Goal: Task Accomplishment & Management: Manage account settings

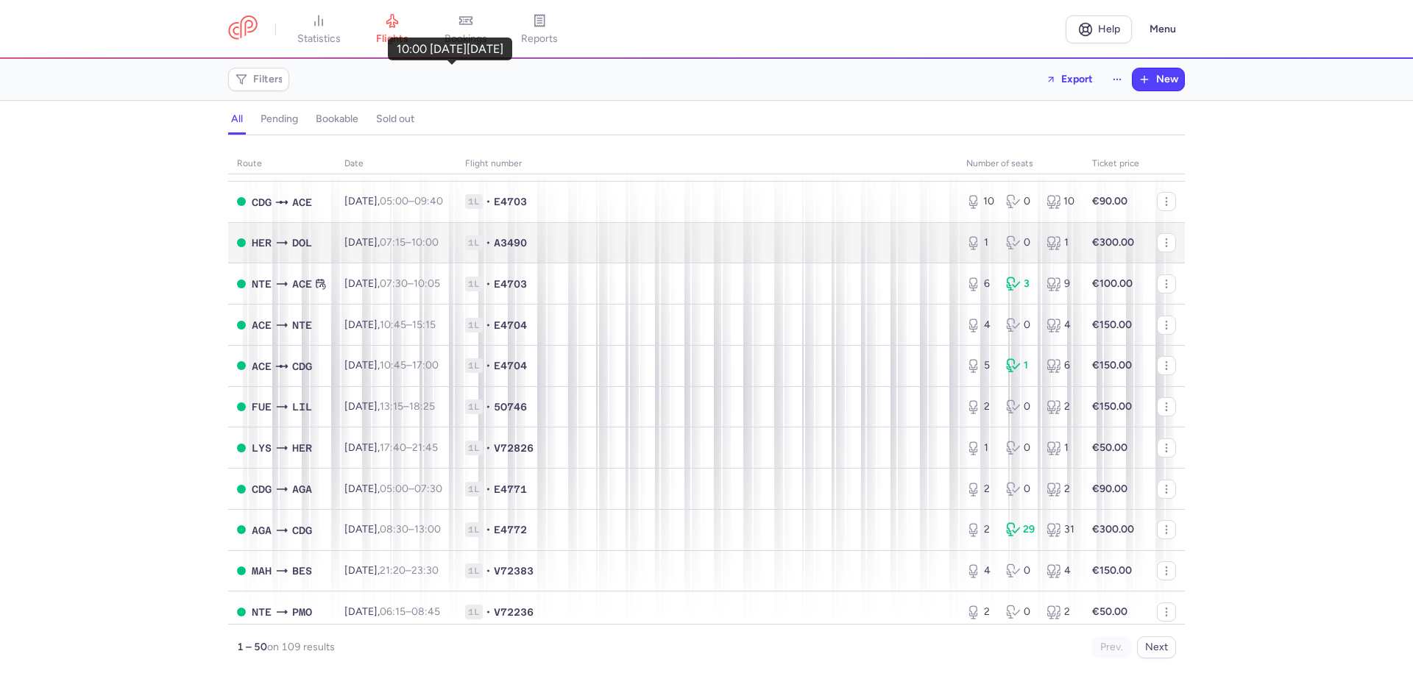
scroll to position [1619, 0]
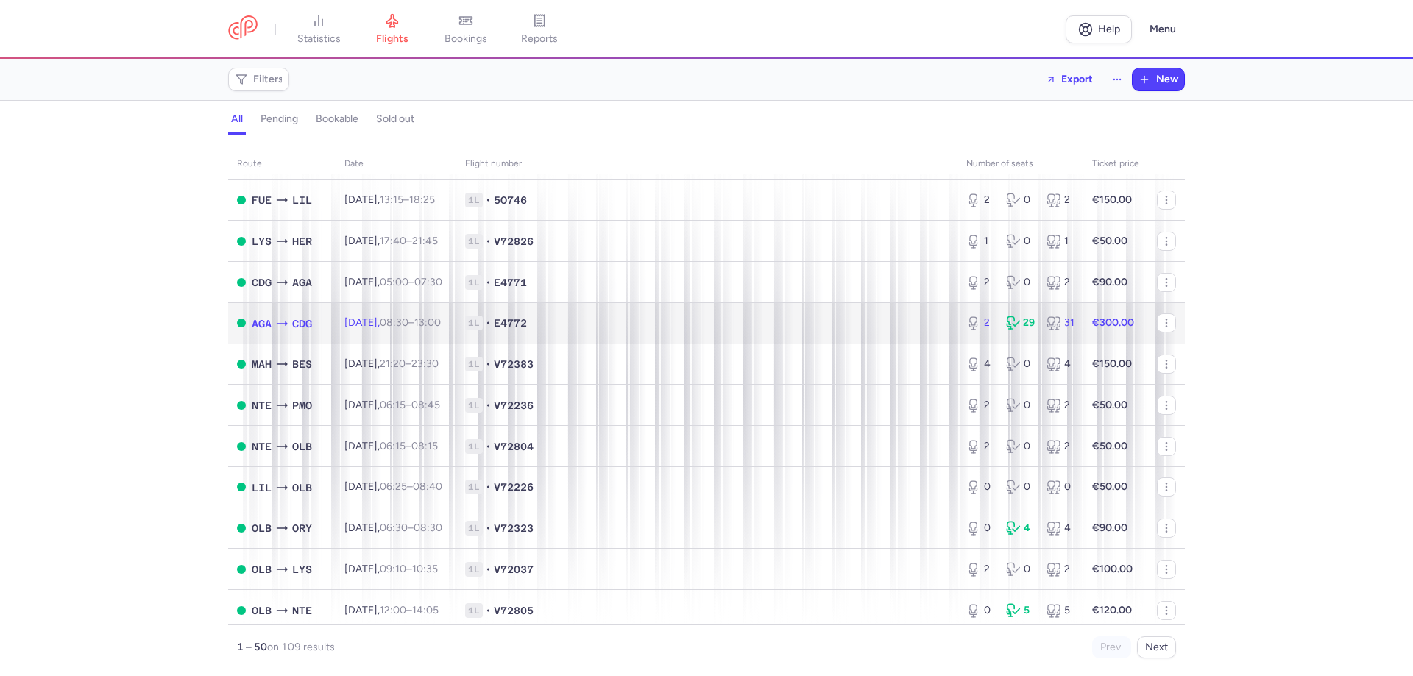
click at [445, 338] on td "[DATE] 08:30 – 13:00 +0" at bounding box center [396, 323] width 121 height 41
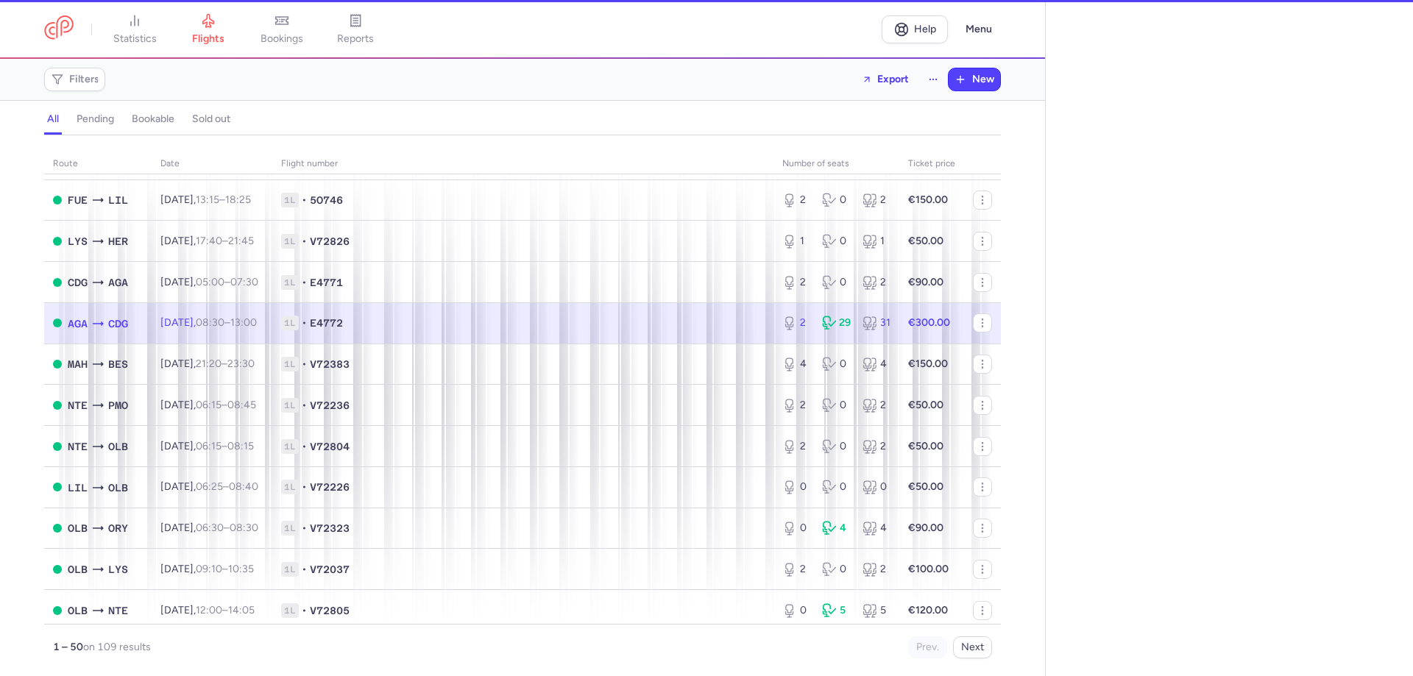
select select "days"
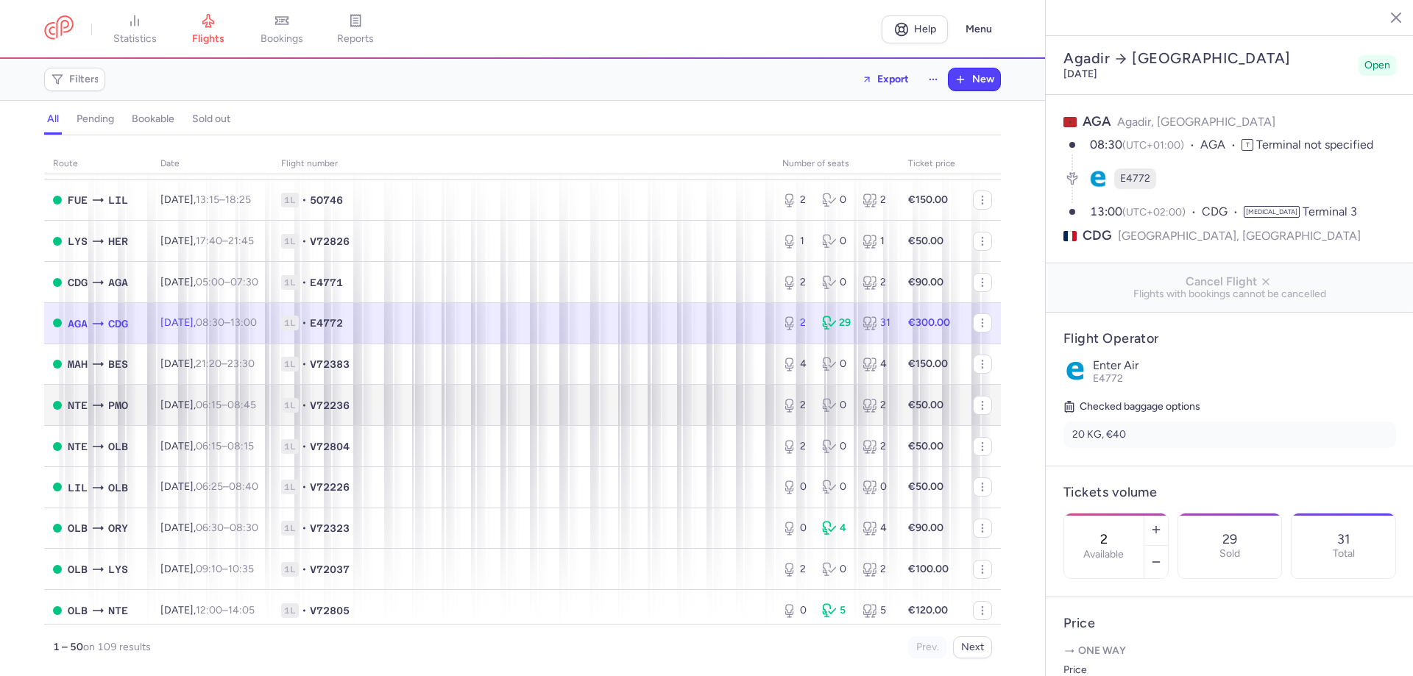
scroll to position [1626, 0]
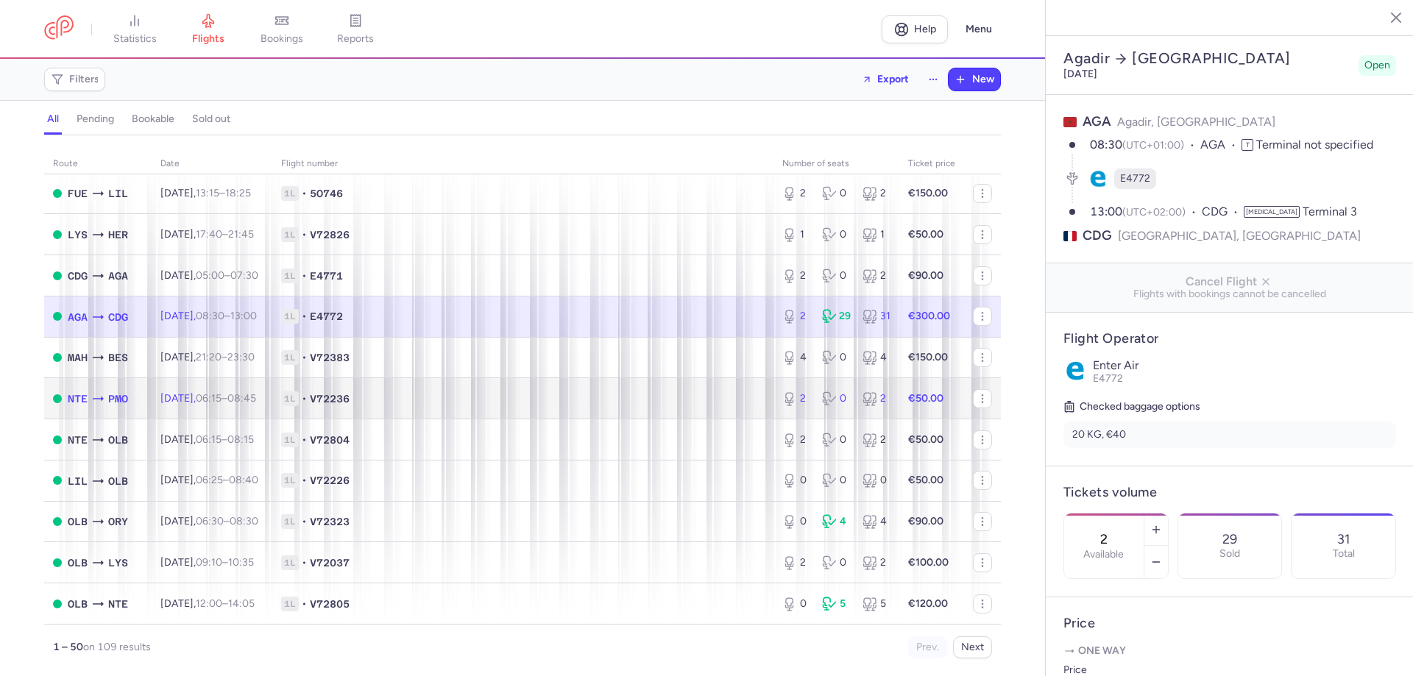
click at [691, 393] on span "1L • V72236" at bounding box center [523, 399] width 484 height 15
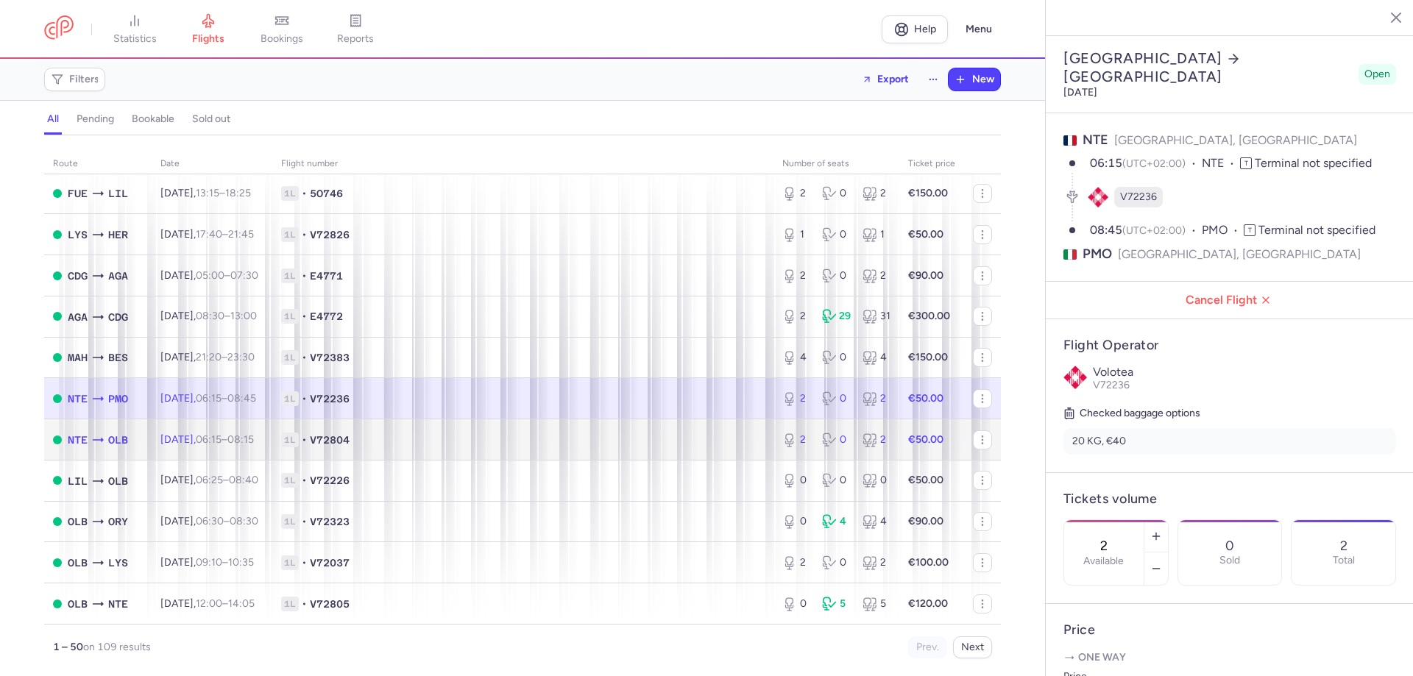
click at [934, 451] on td "€50.00" at bounding box center [932, 440] width 65 height 41
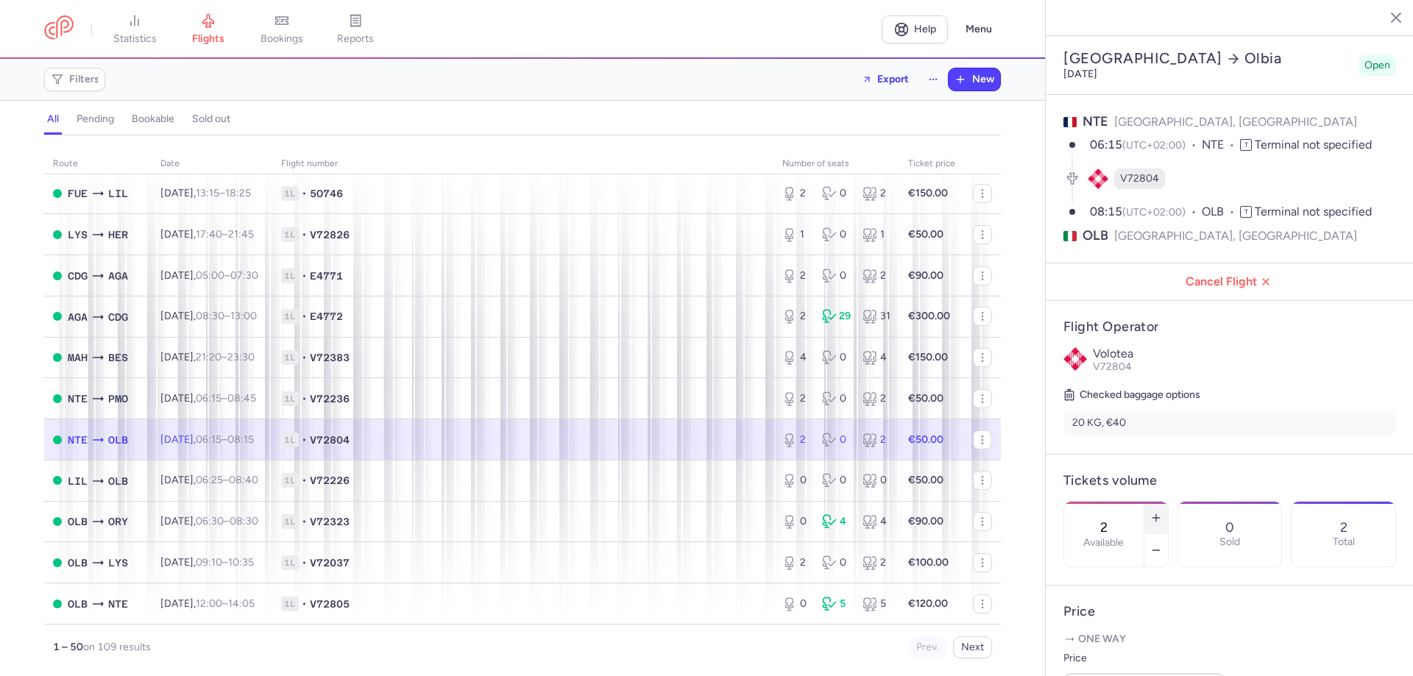
click at [1168, 502] on button "button" at bounding box center [1157, 518] width 24 height 32
click at [1131, 636] on button "Save changes" at bounding box center [1113, 648] width 98 height 32
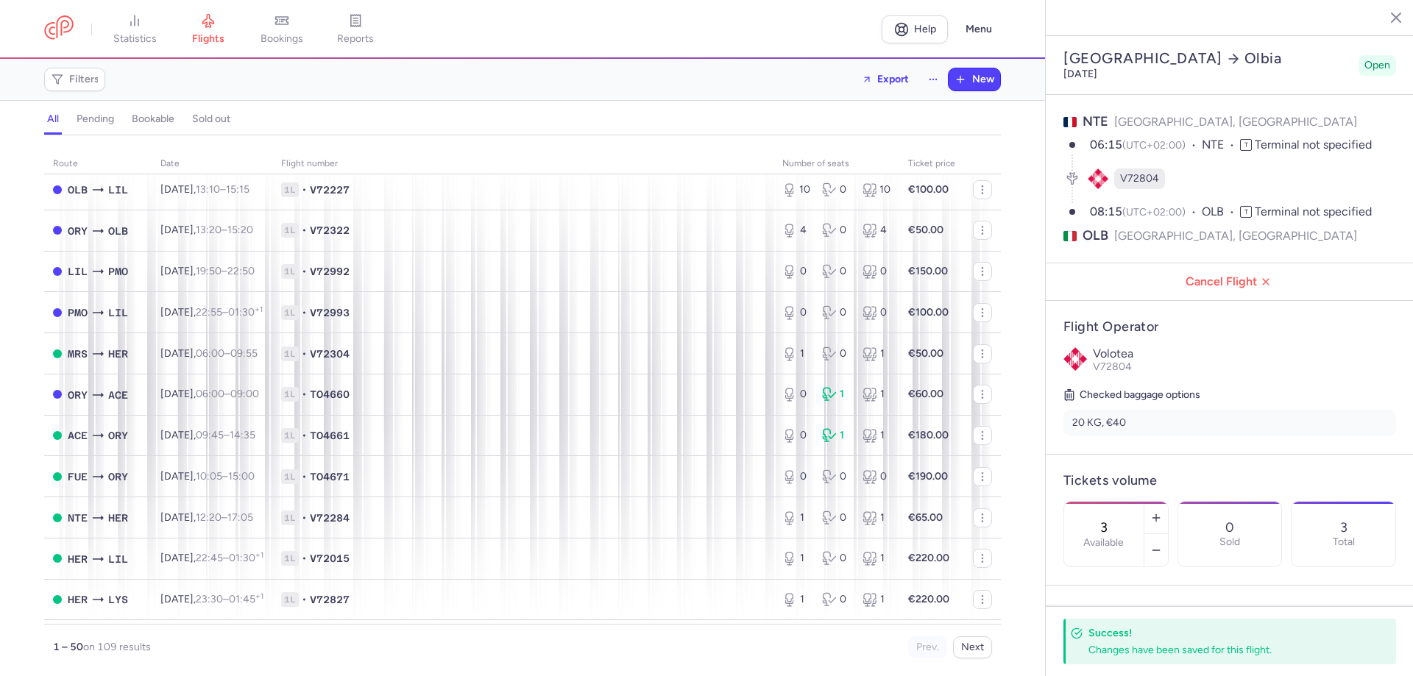
scroll to position [375, 0]
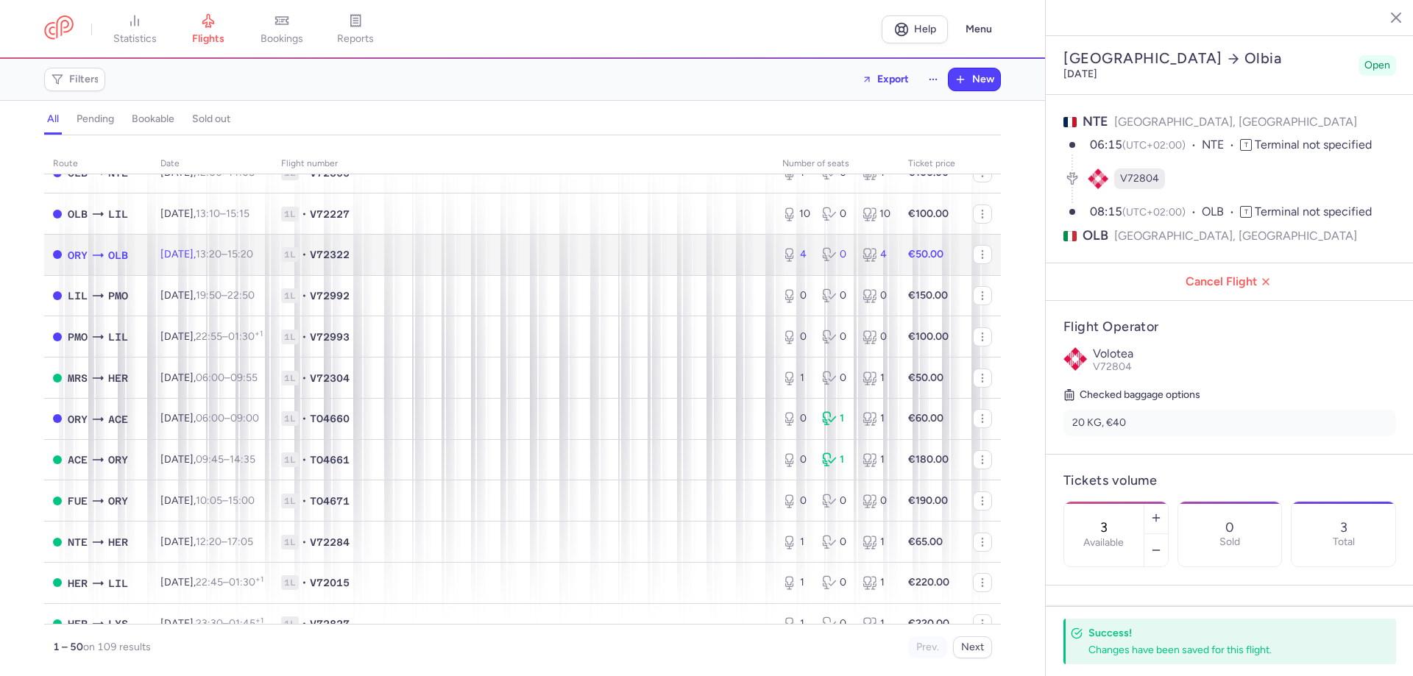
click at [185, 245] on td "[DATE] 13:20 – 15:20 +0" at bounding box center [212, 254] width 121 height 41
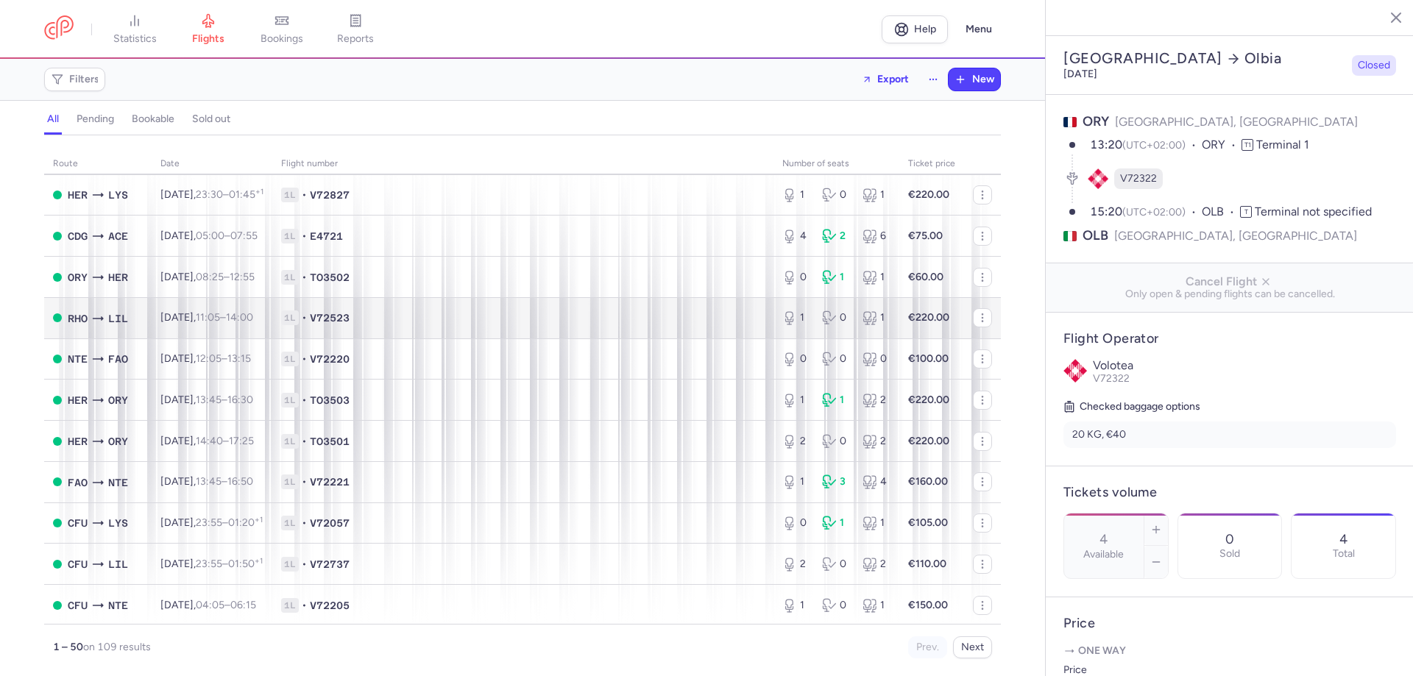
scroll to position [816, 0]
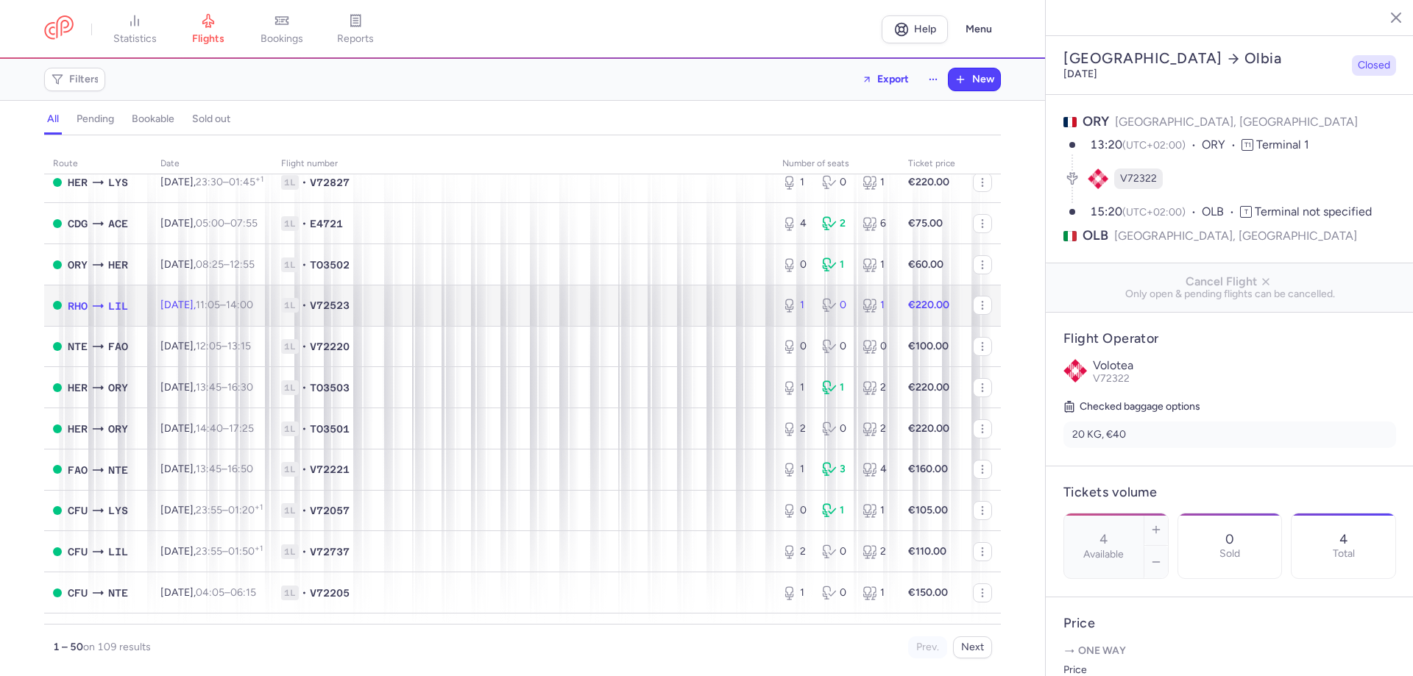
click at [143, 298] on td "RHO LIL" at bounding box center [97, 305] width 107 height 41
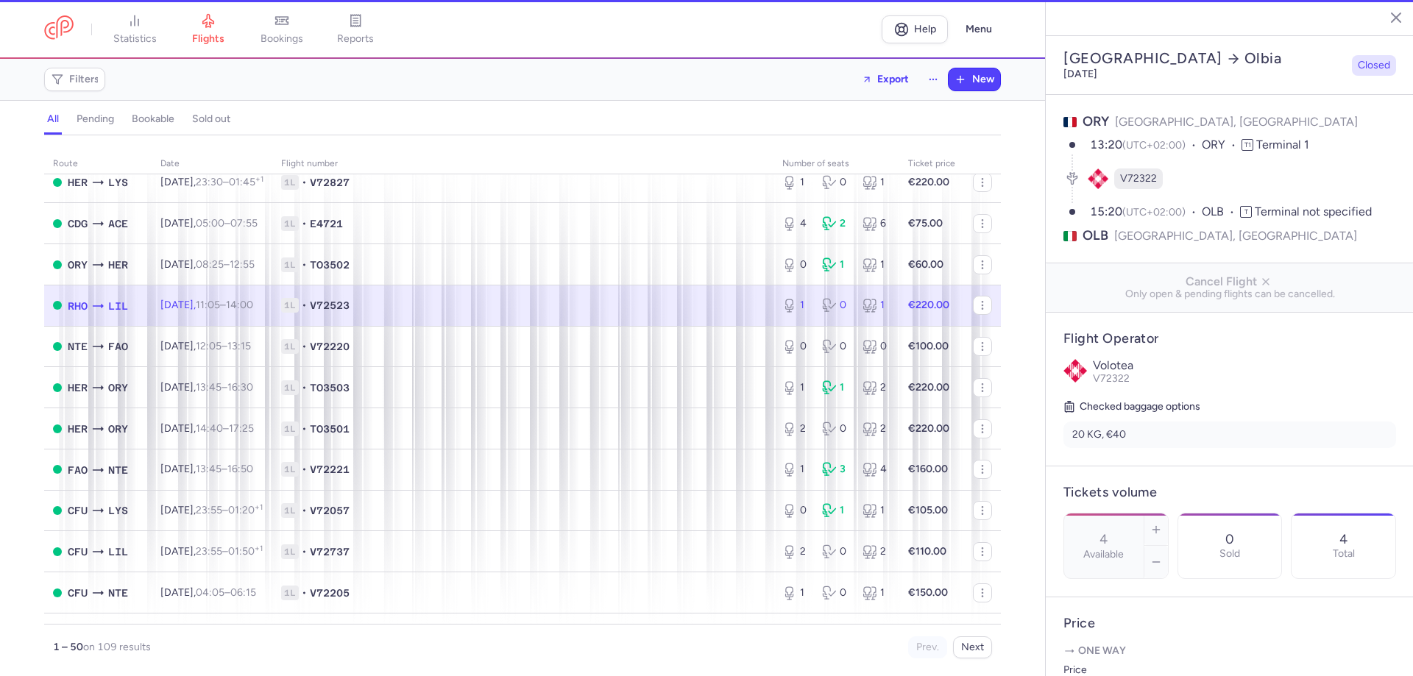
type input "1"
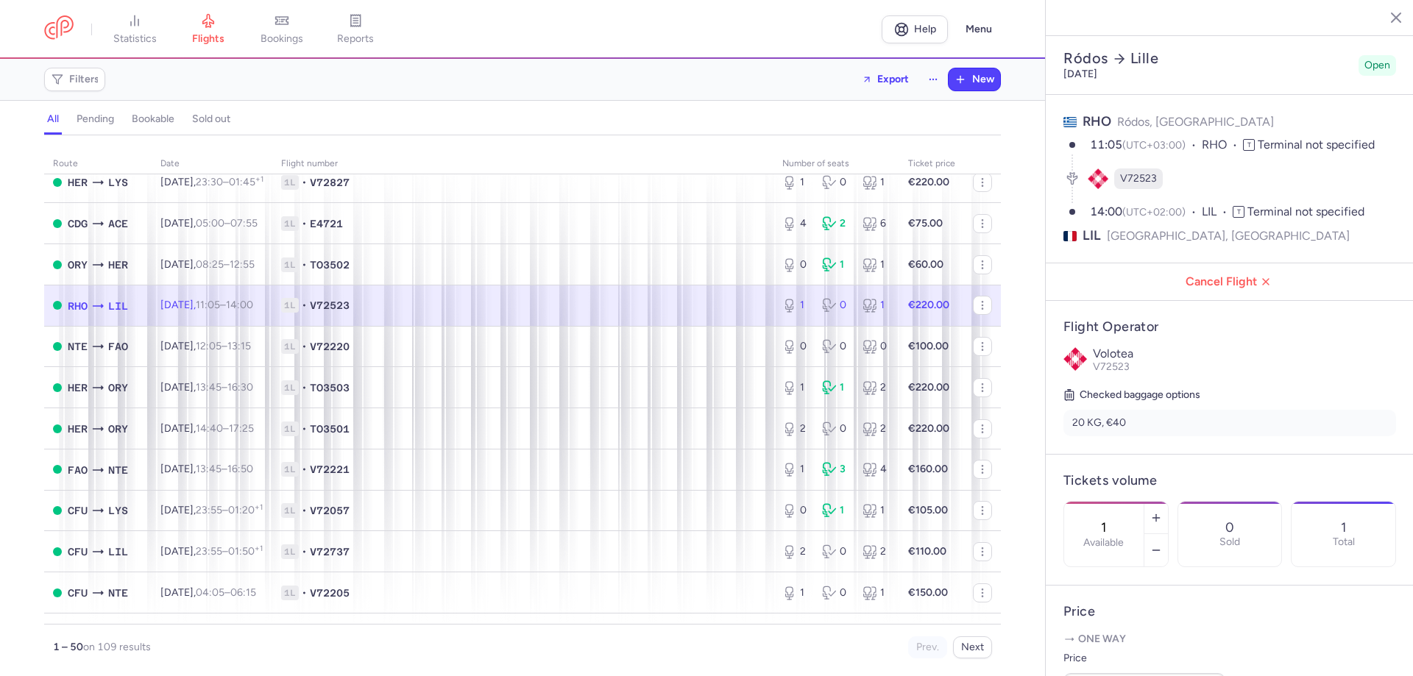
scroll to position [294, 0]
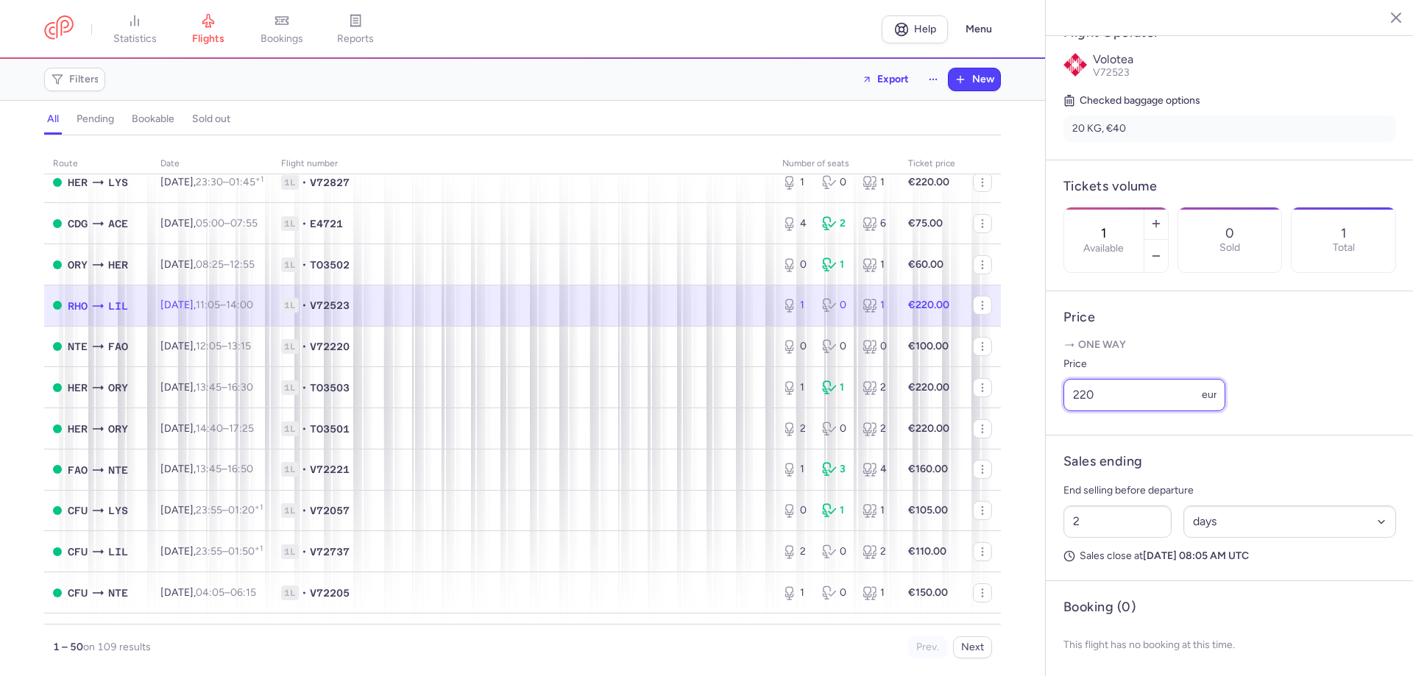
drag, startPoint x: 1124, startPoint y: 430, endPoint x: 1038, endPoint y: 434, distance: 86.2
click at [1087, 411] on input "220" at bounding box center [1145, 395] width 162 height 32
click at [1113, 411] on input "220" at bounding box center [1145, 395] width 162 height 32
click at [1115, 411] on input "220" at bounding box center [1145, 395] width 162 height 32
drag, startPoint x: 1119, startPoint y: 434, endPoint x: 1061, endPoint y: 431, distance: 58.2
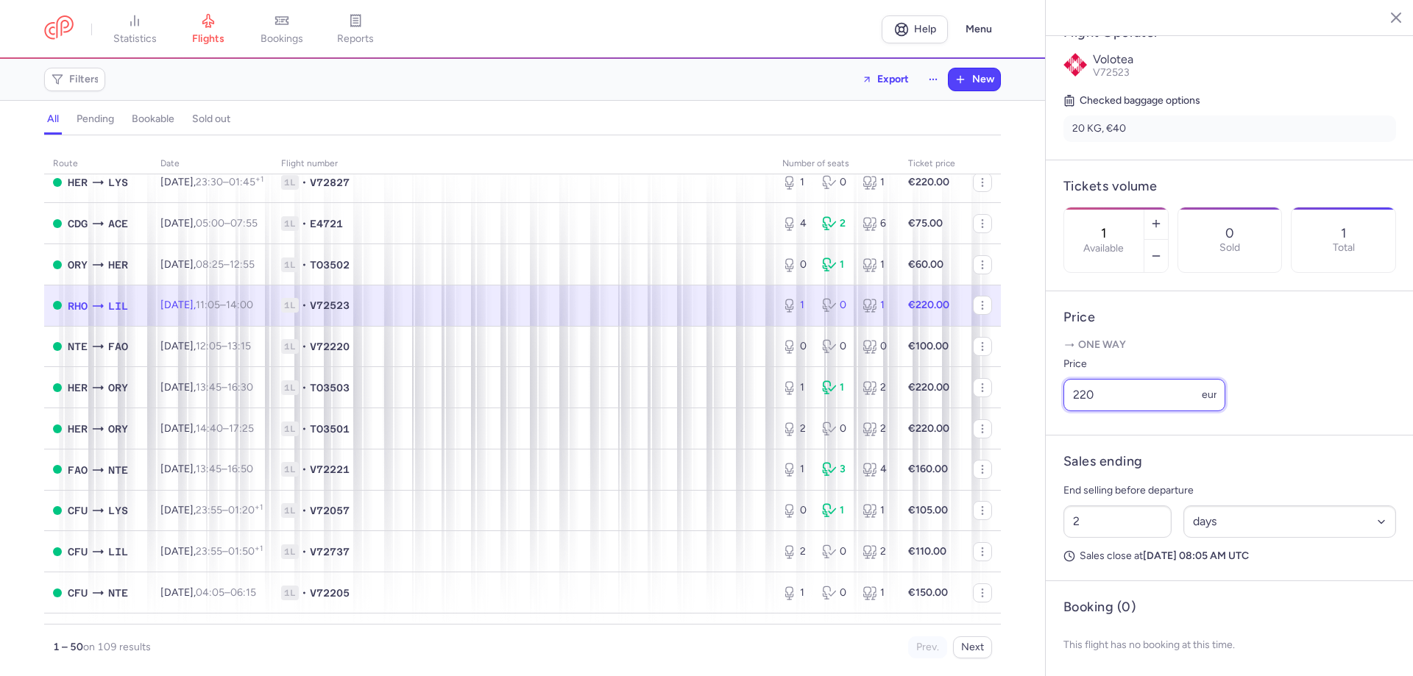
click at [1061, 431] on article "Price One way Price 220 eur" at bounding box center [1230, 363] width 368 height 144
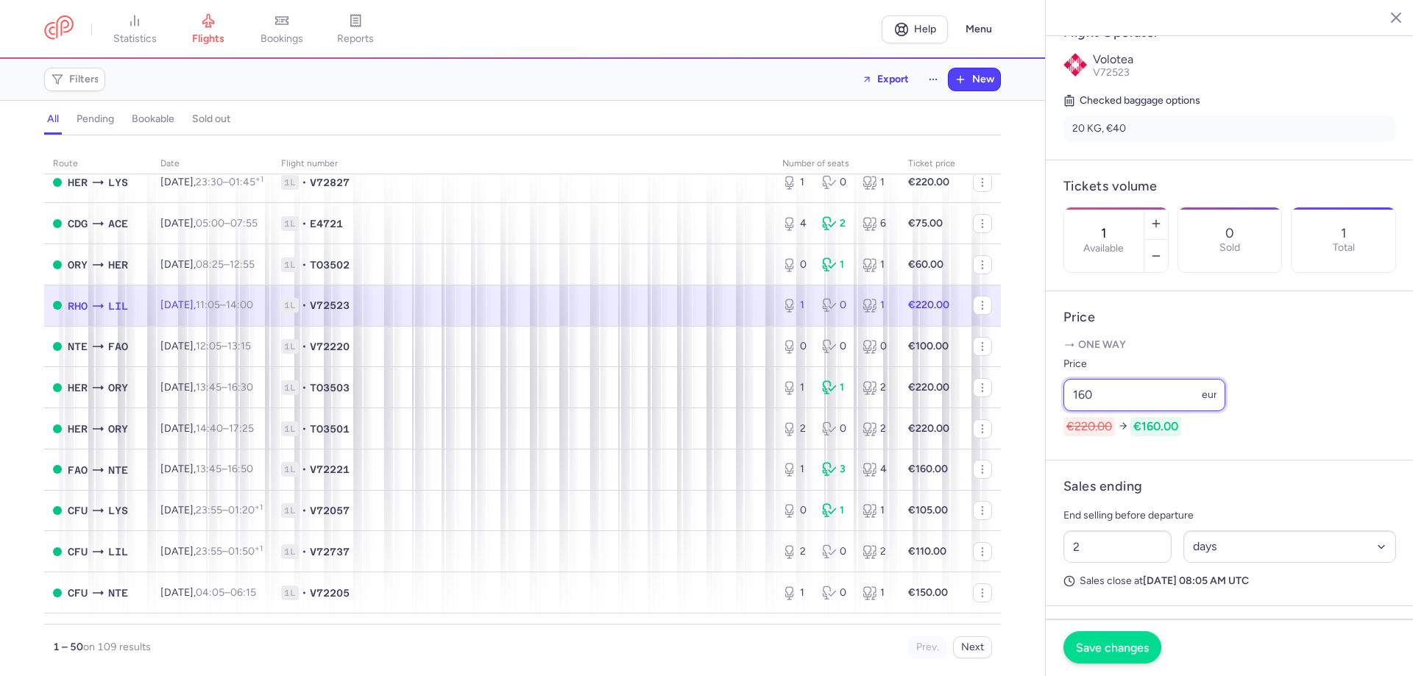
type input "160"
click at [1079, 656] on button "Save changes" at bounding box center [1113, 648] width 98 height 32
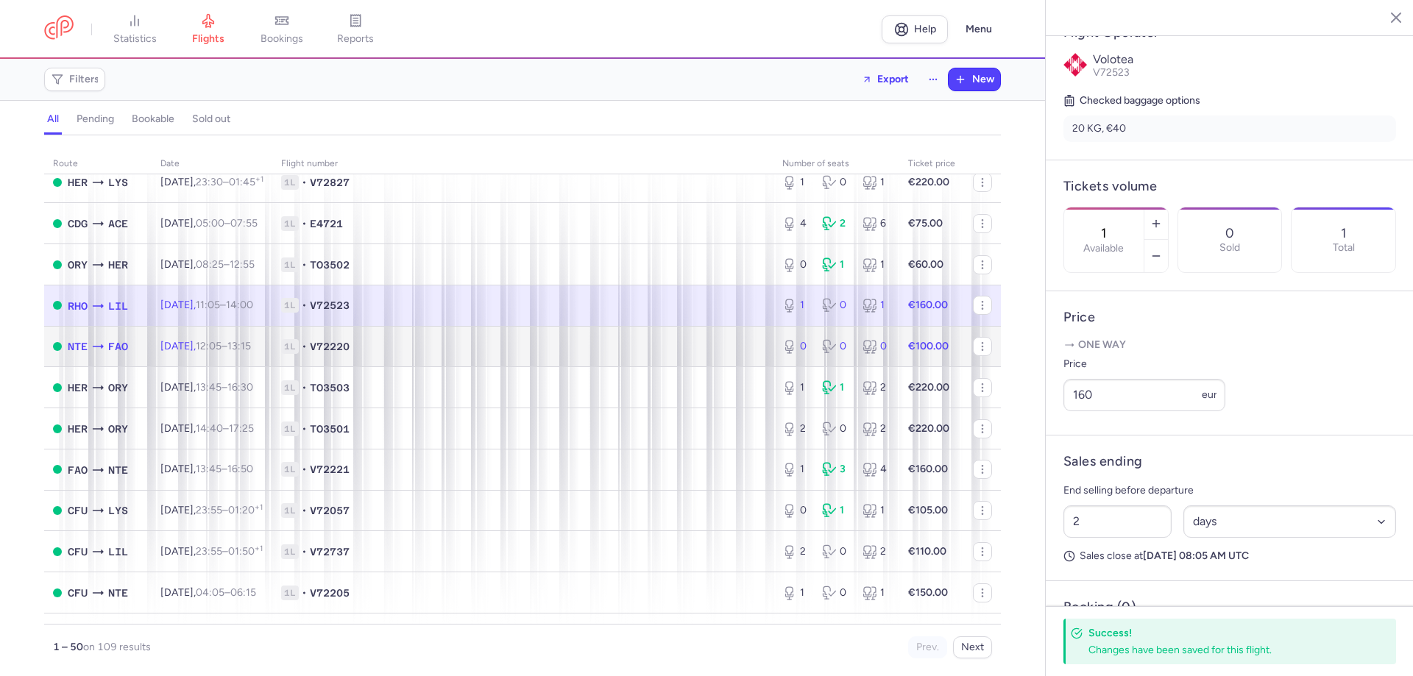
click at [272, 347] on td "[DATE] 12:05 – 13:15 +0" at bounding box center [212, 346] width 121 height 41
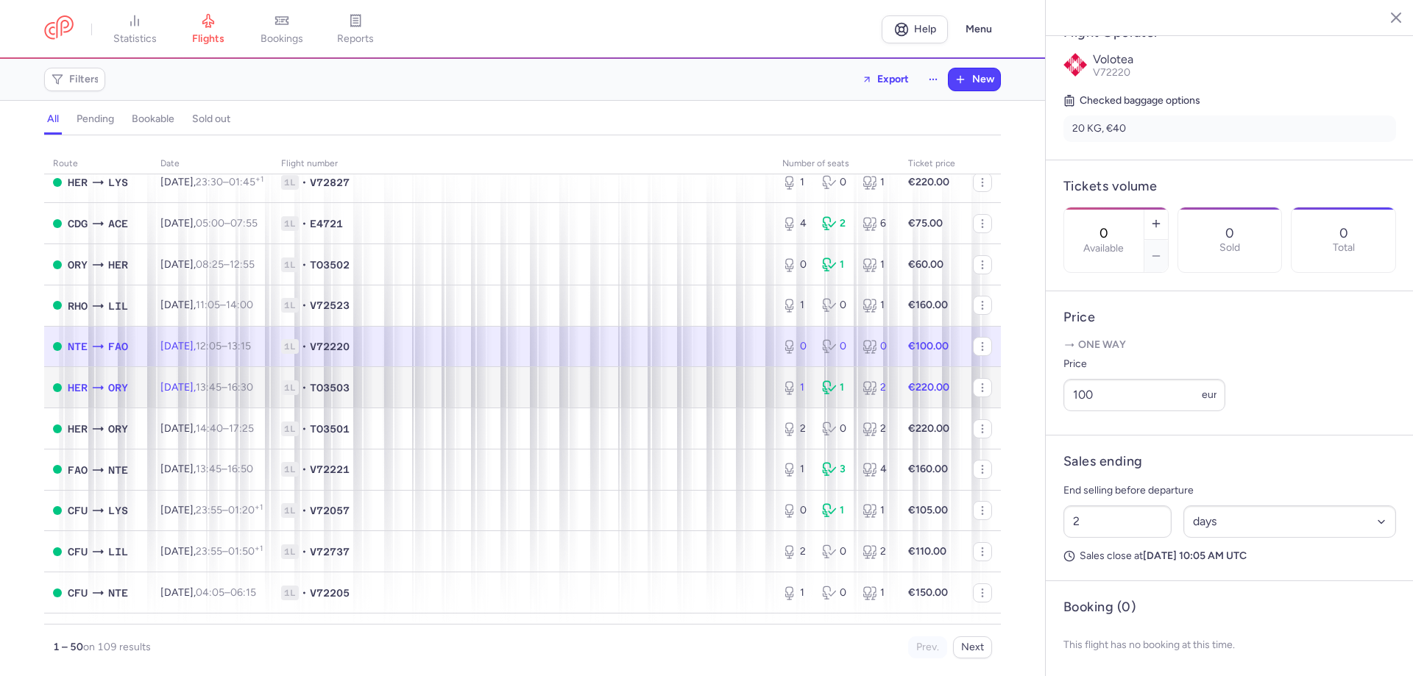
click at [272, 382] on td "[DATE] 13:45 – 16:30 +0" at bounding box center [212, 387] width 121 height 41
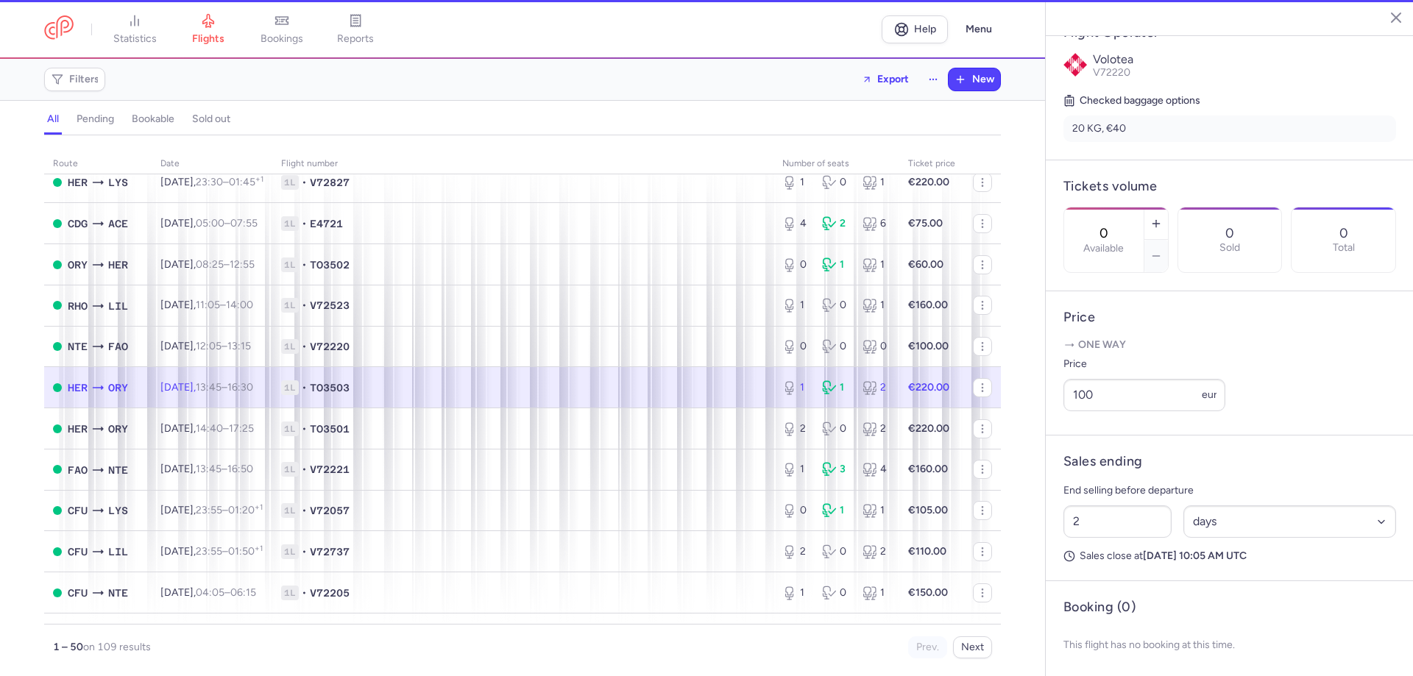
type input "1"
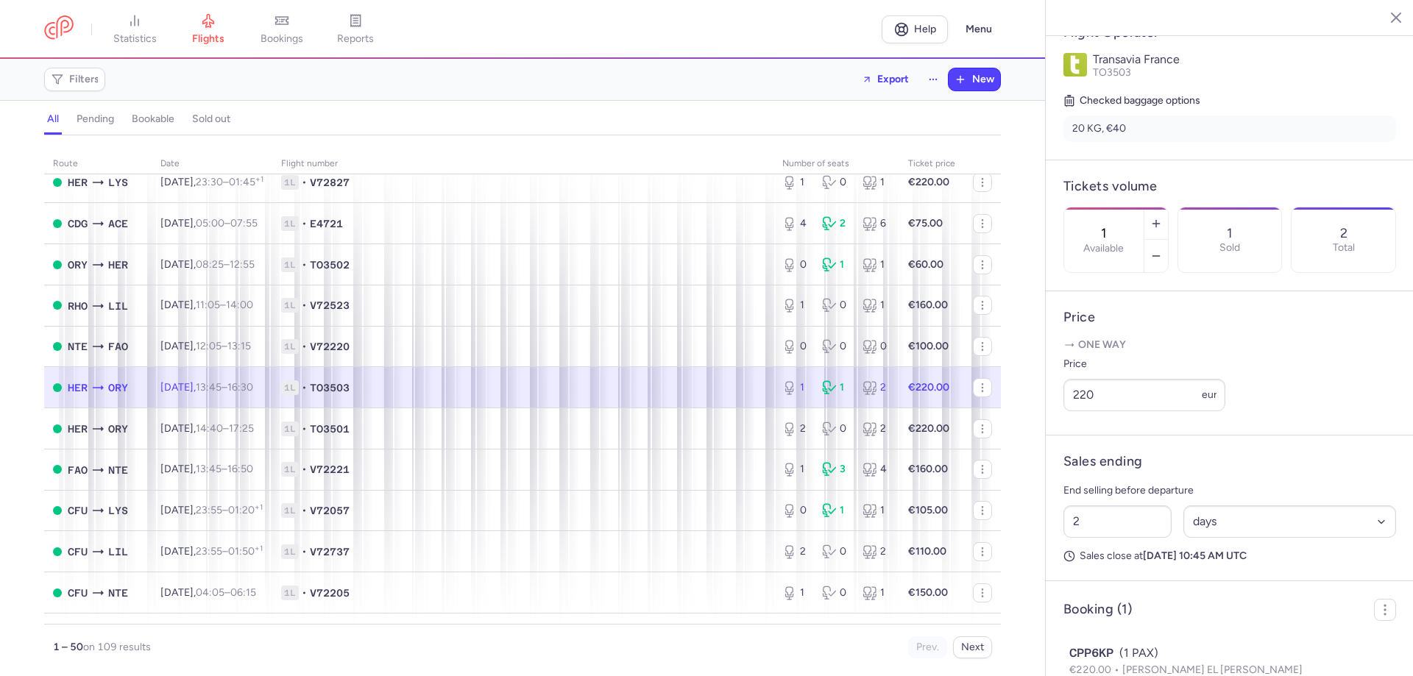
click at [944, 386] on td "€220.00" at bounding box center [932, 387] width 65 height 41
drag, startPoint x: 1081, startPoint y: 437, endPoint x: 1088, endPoint y: 432, distance: 8.4
click at [1088, 411] on input "220" at bounding box center [1145, 395] width 162 height 32
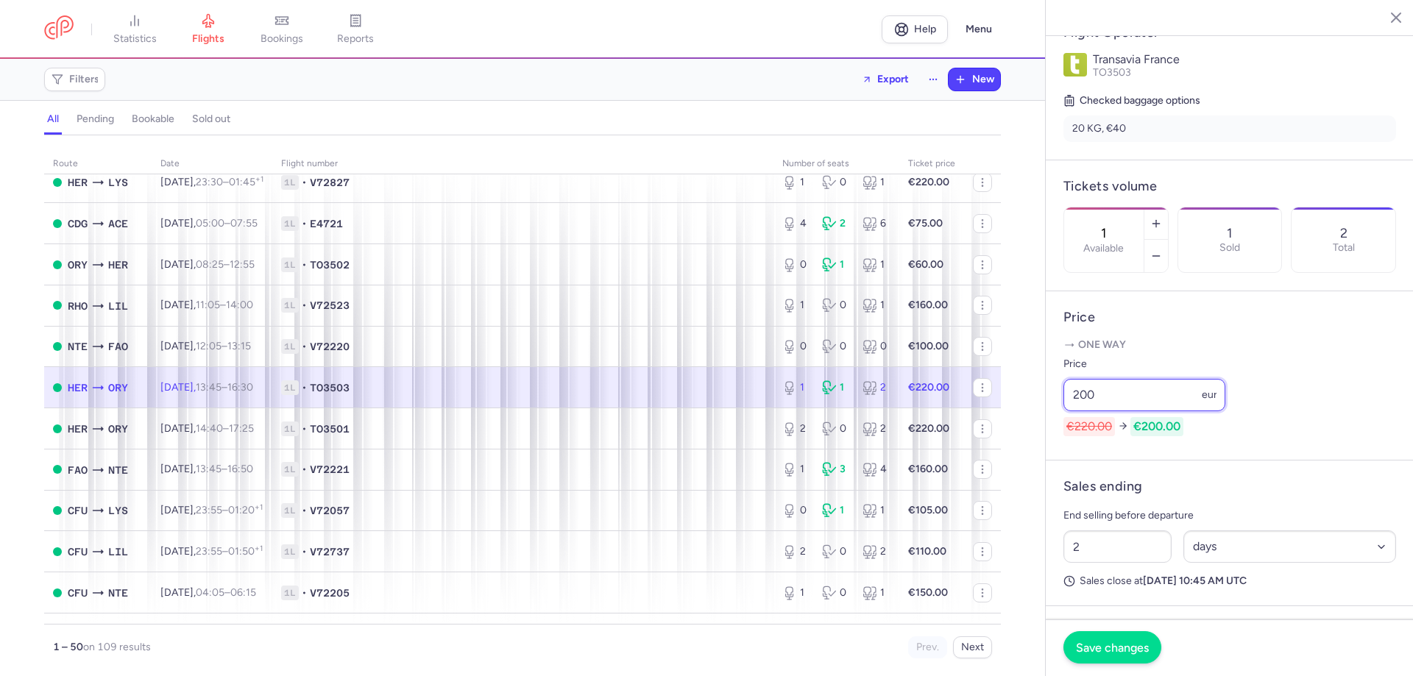
type input "200"
click at [1112, 654] on button "Save changes" at bounding box center [1113, 648] width 98 height 32
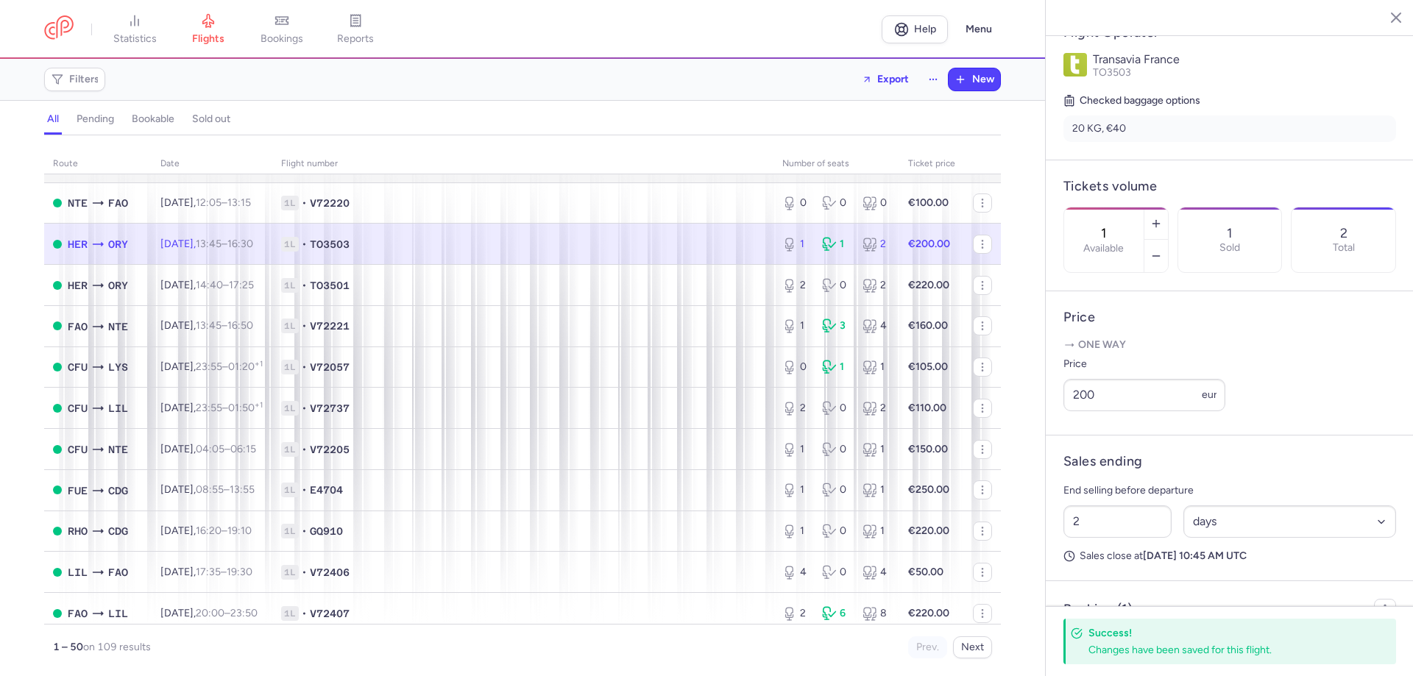
scroll to position [964, 0]
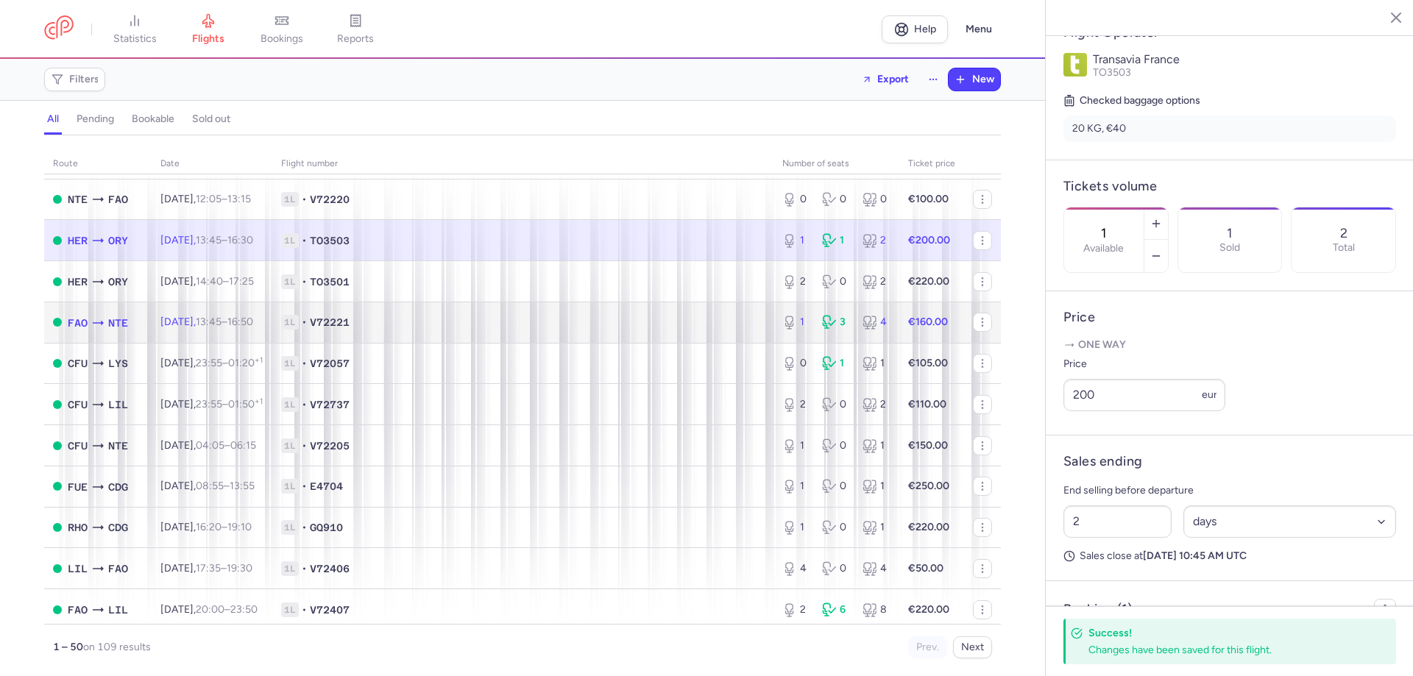
click at [746, 333] on td "1L • V72221" at bounding box center [522, 322] width 501 height 41
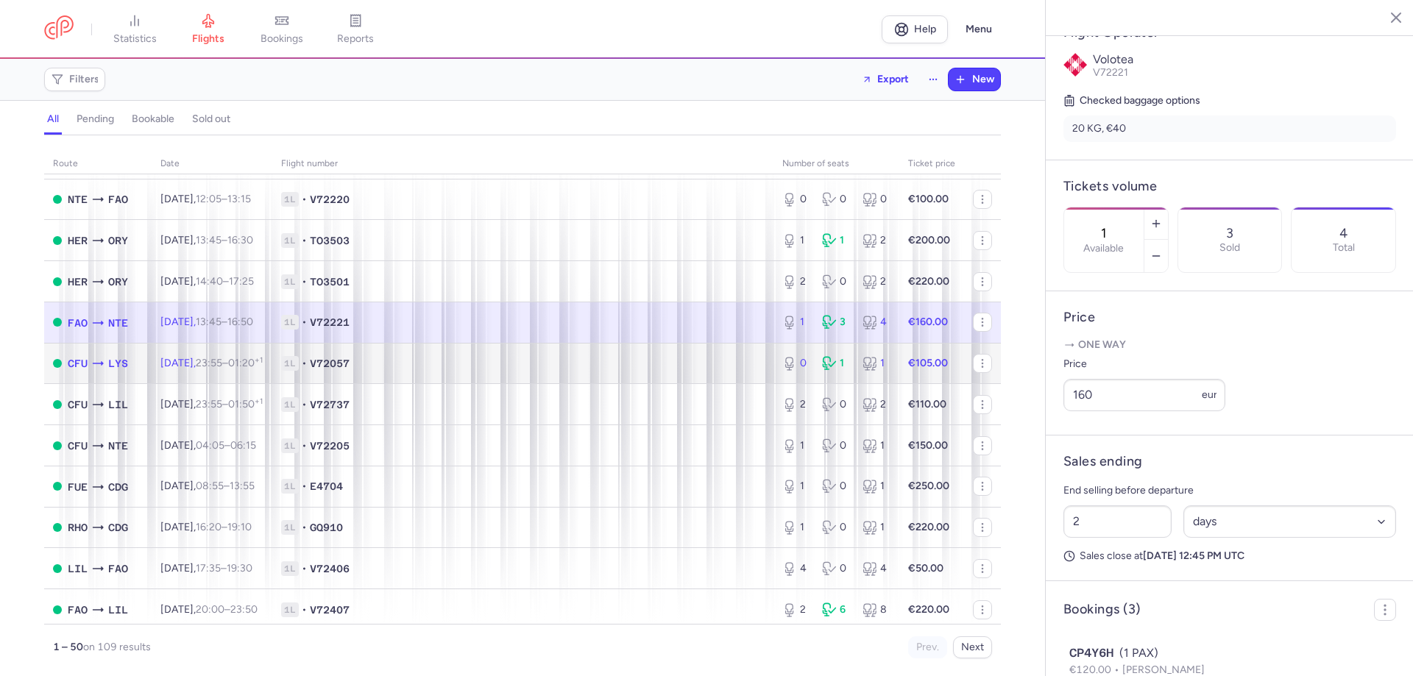
click at [743, 353] on td "1L • V72057" at bounding box center [522, 363] width 501 height 41
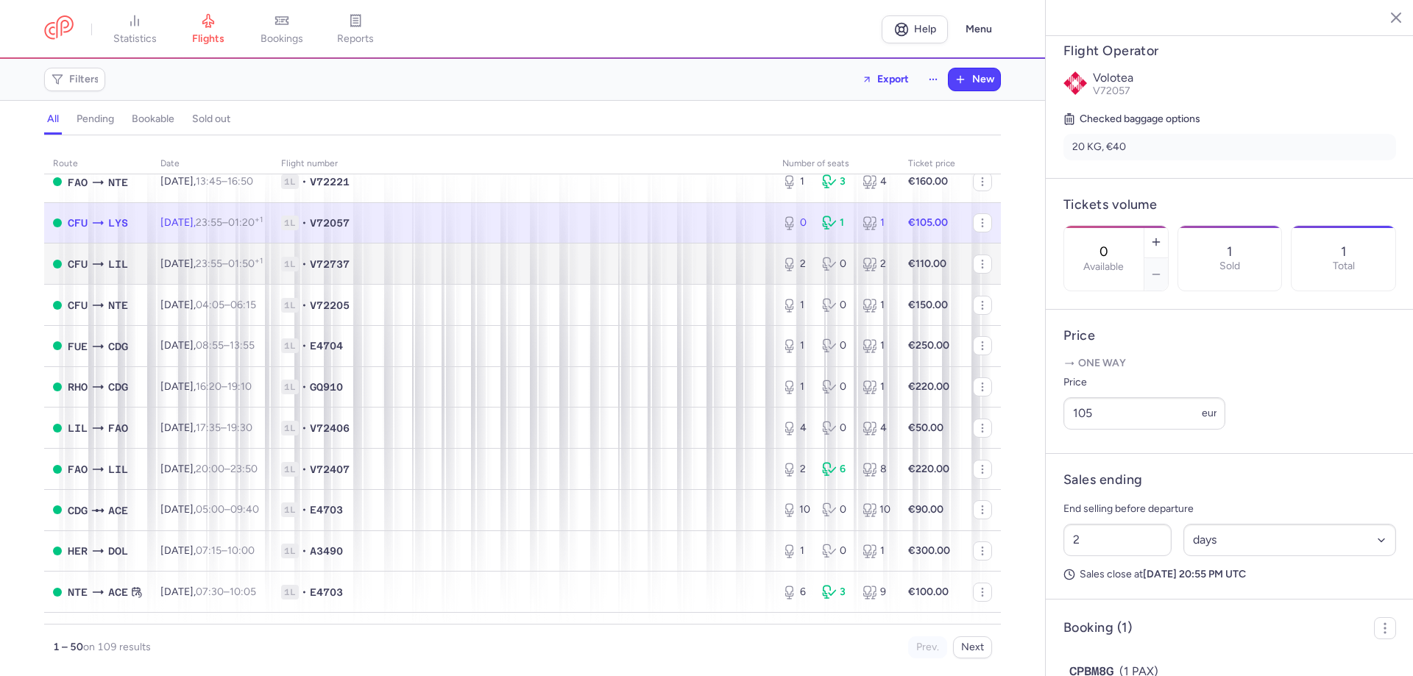
scroll to position [1111, 0]
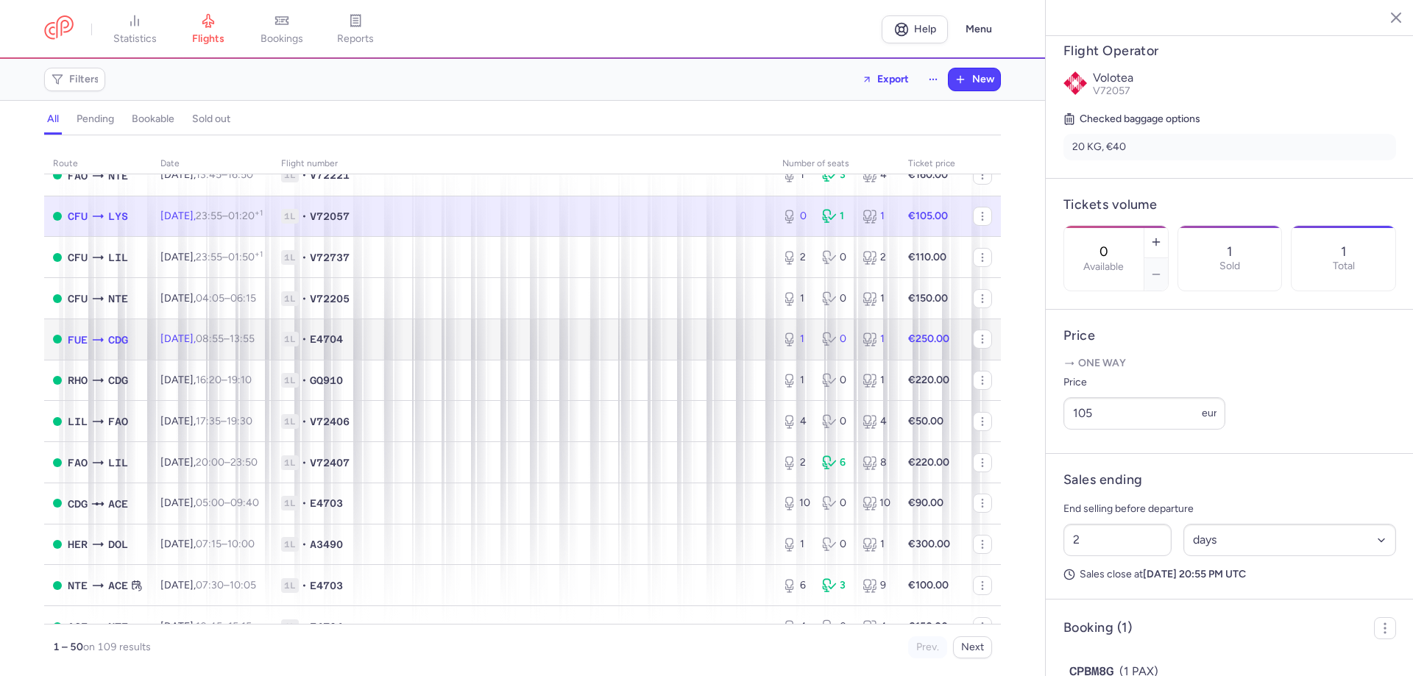
click at [628, 341] on span "1L • E4704" at bounding box center [523, 339] width 484 height 15
type input "1"
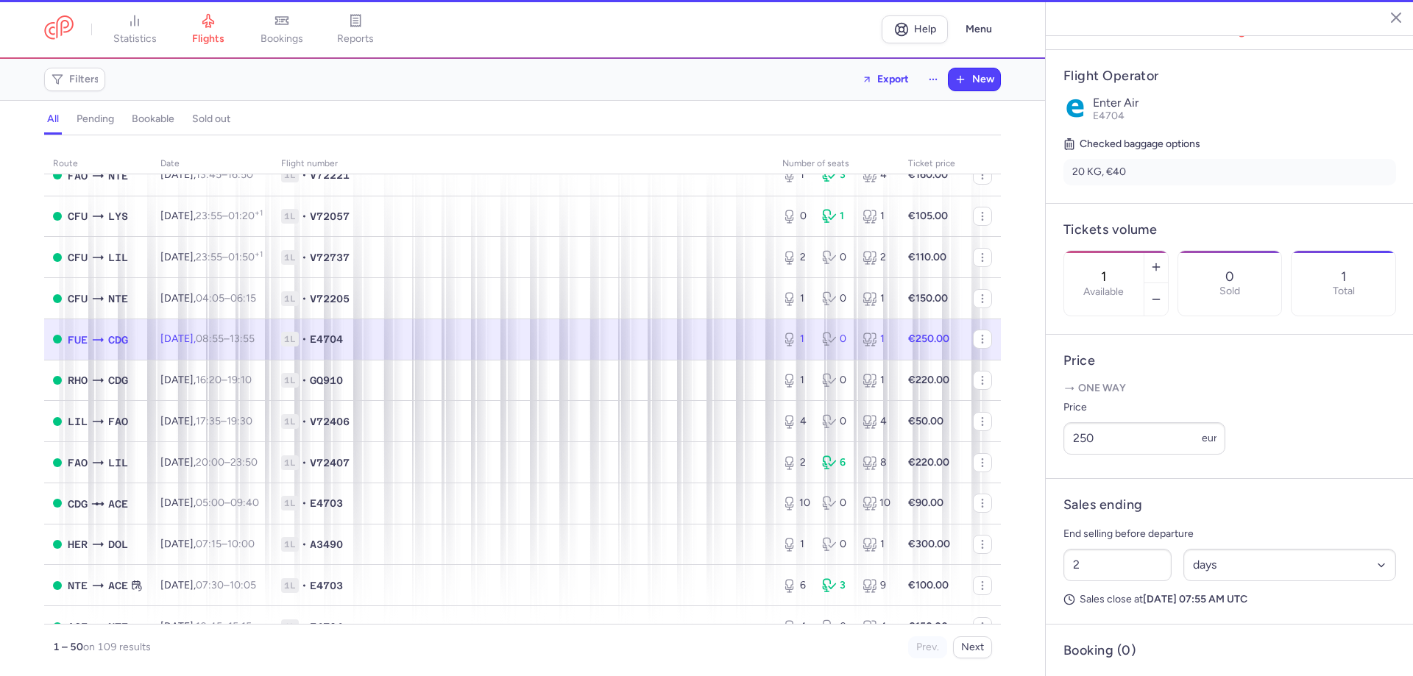
scroll to position [313, 0]
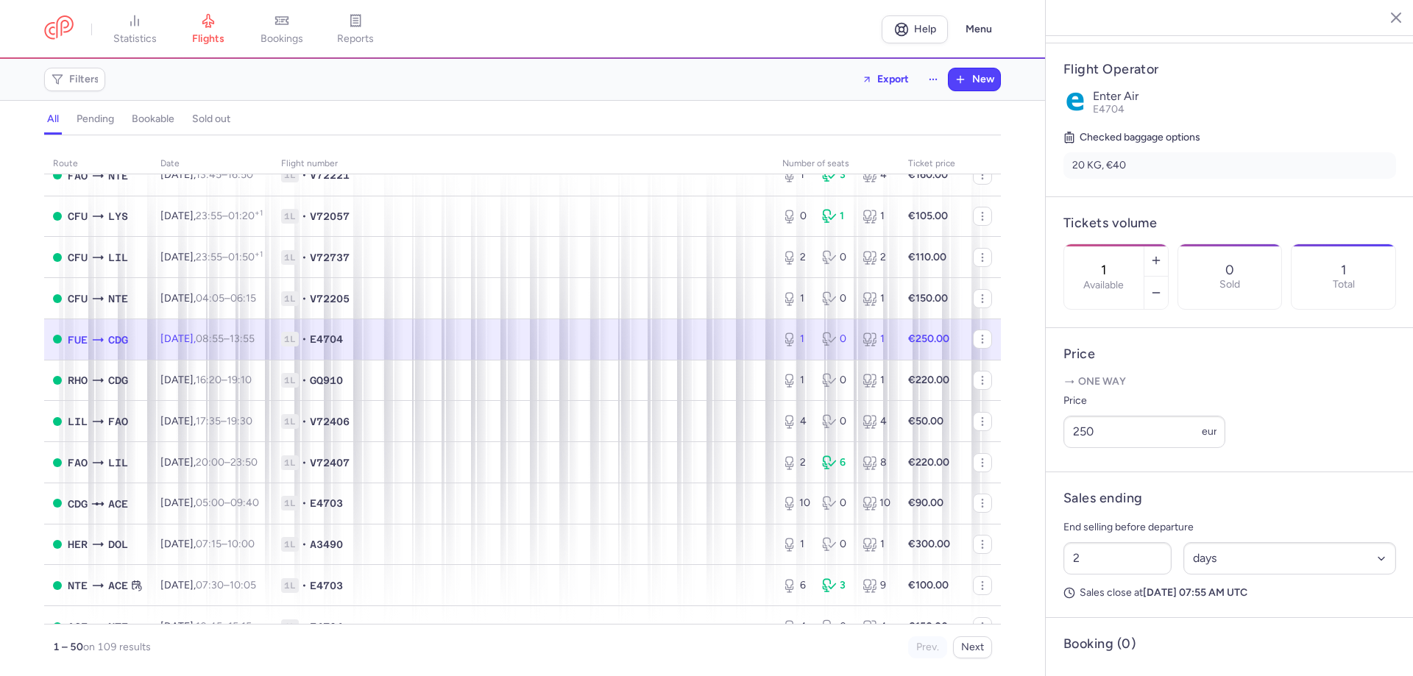
click at [647, 337] on span "1L • E4704" at bounding box center [523, 339] width 484 height 15
click at [1084, 431] on input "250" at bounding box center [1145, 432] width 162 height 32
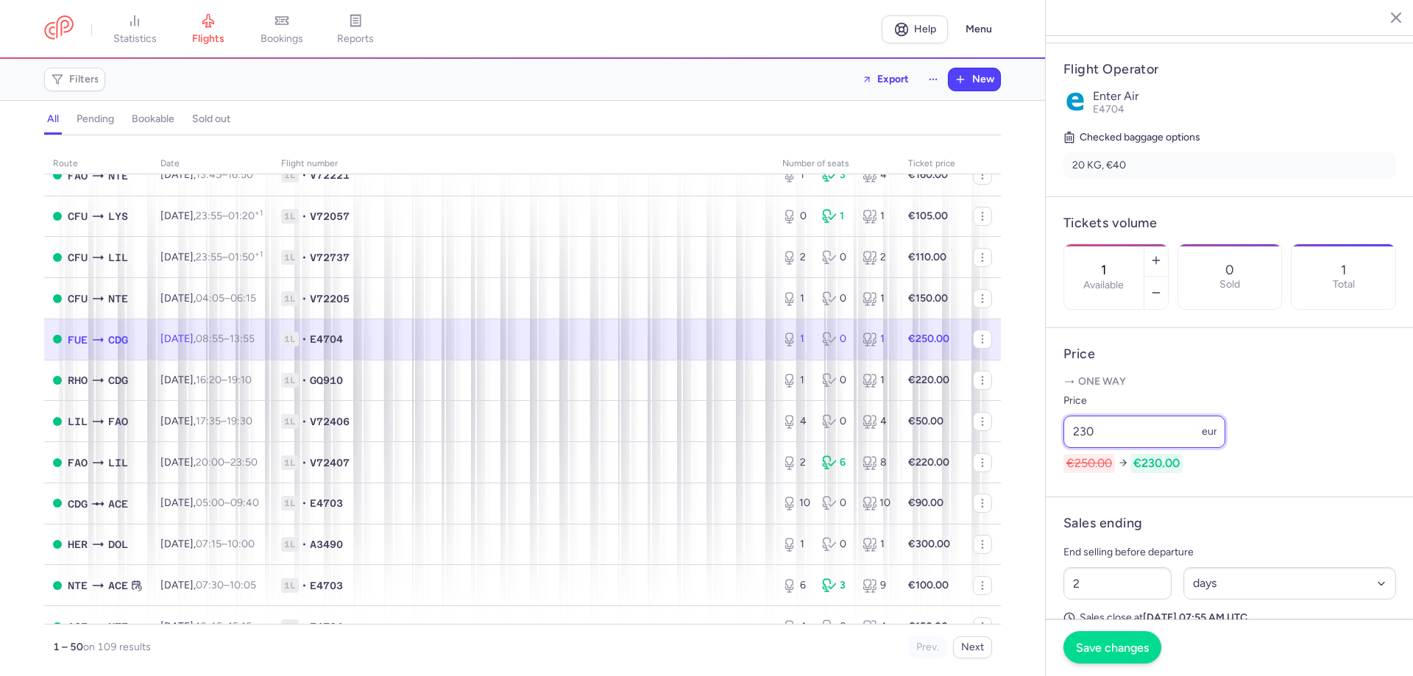
type input "230"
click at [1103, 646] on span "Save changes" at bounding box center [1112, 647] width 73 height 13
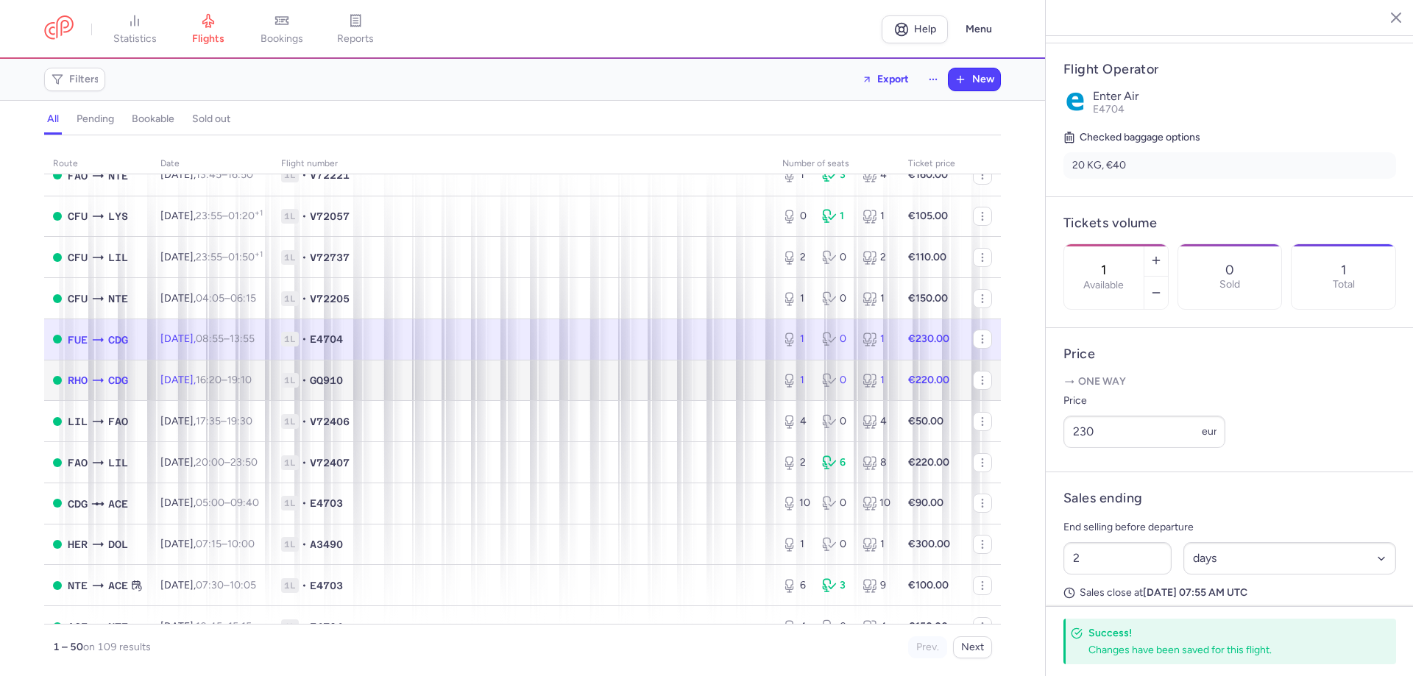
click at [649, 388] on span "1L • GQ910" at bounding box center [523, 380] width 484 height 15
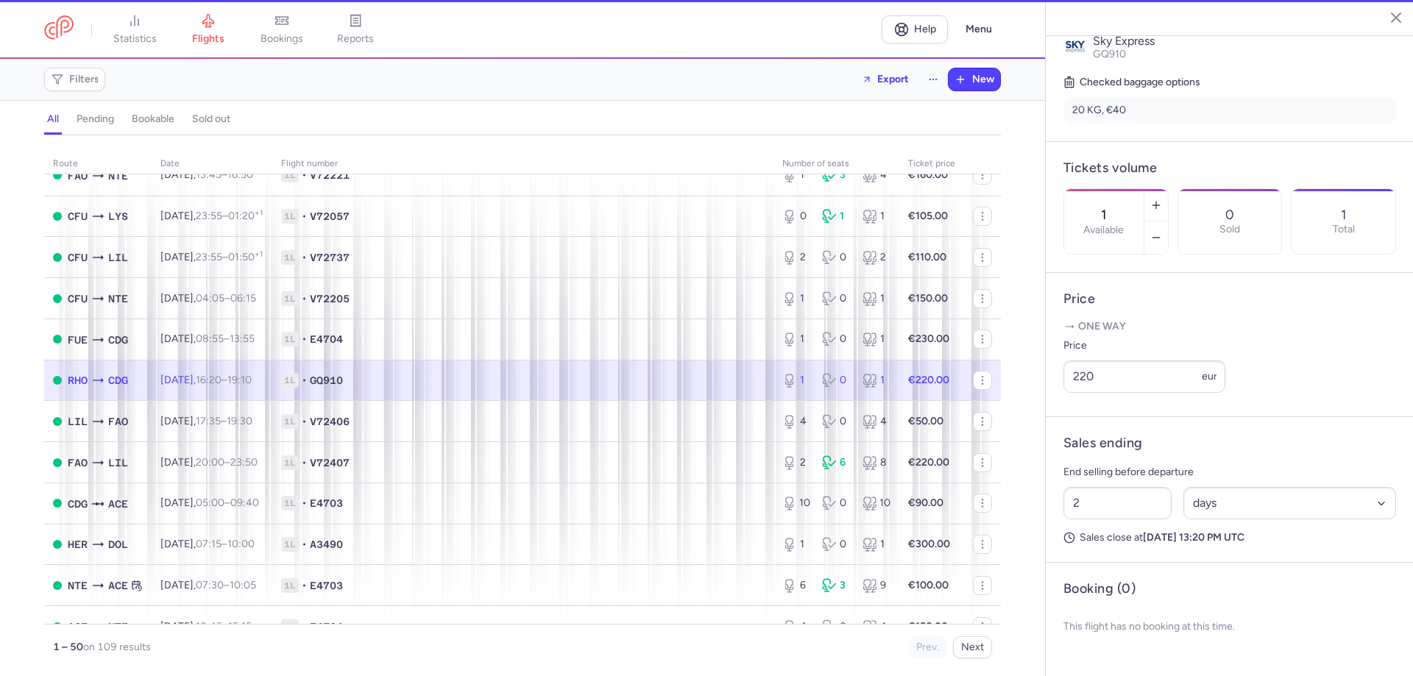
scroll to position [294, 0]
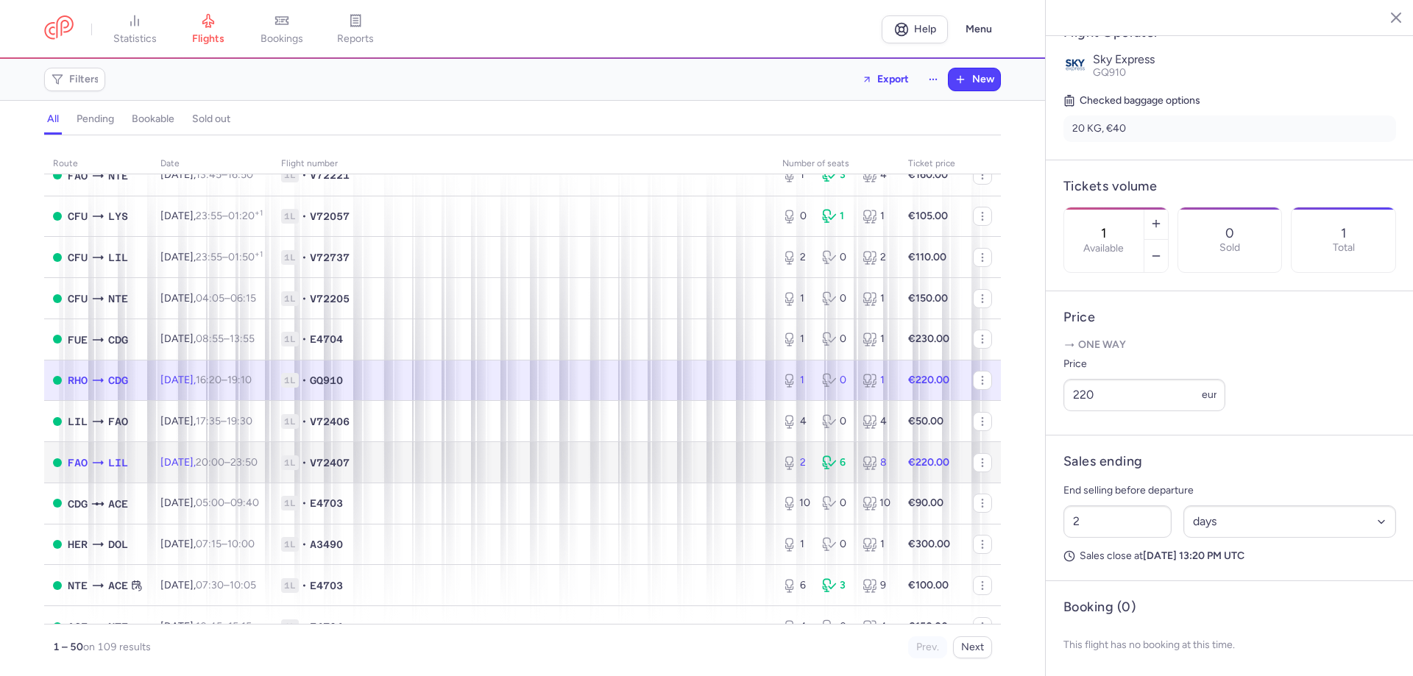
click at [428, 464] on span "1L • V72407" at bounding box center [523, 463] width 484 height 15
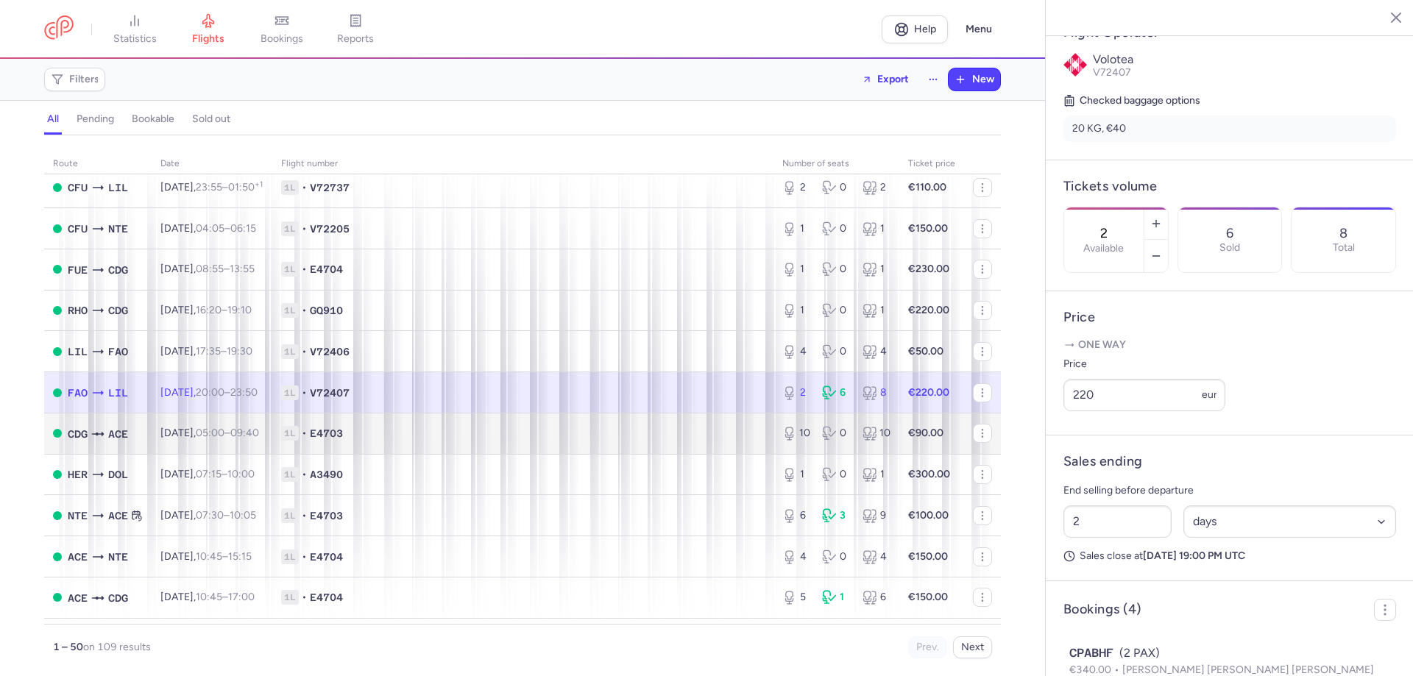
scroll to position [1258, 0]
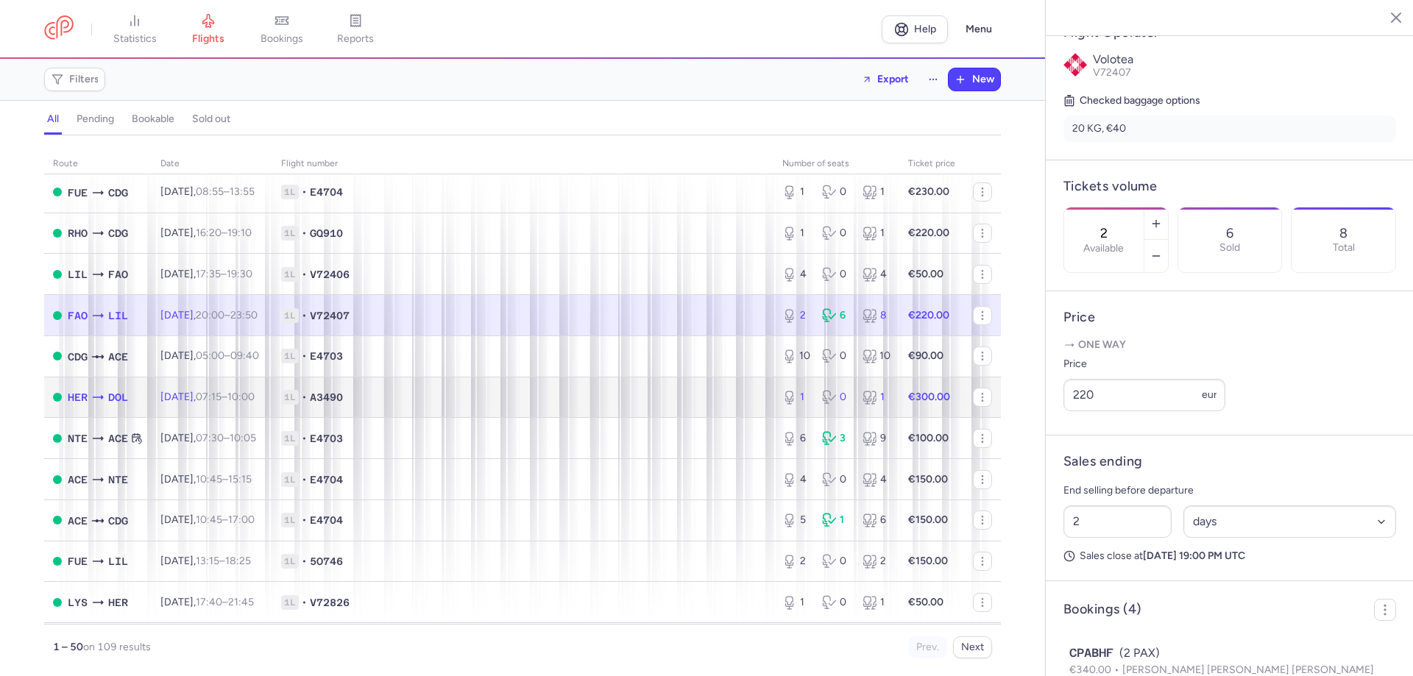
click at [531, 399] on span "1L • A3490" at bounding box center [523, 397] width 484 height 15
type input "1"
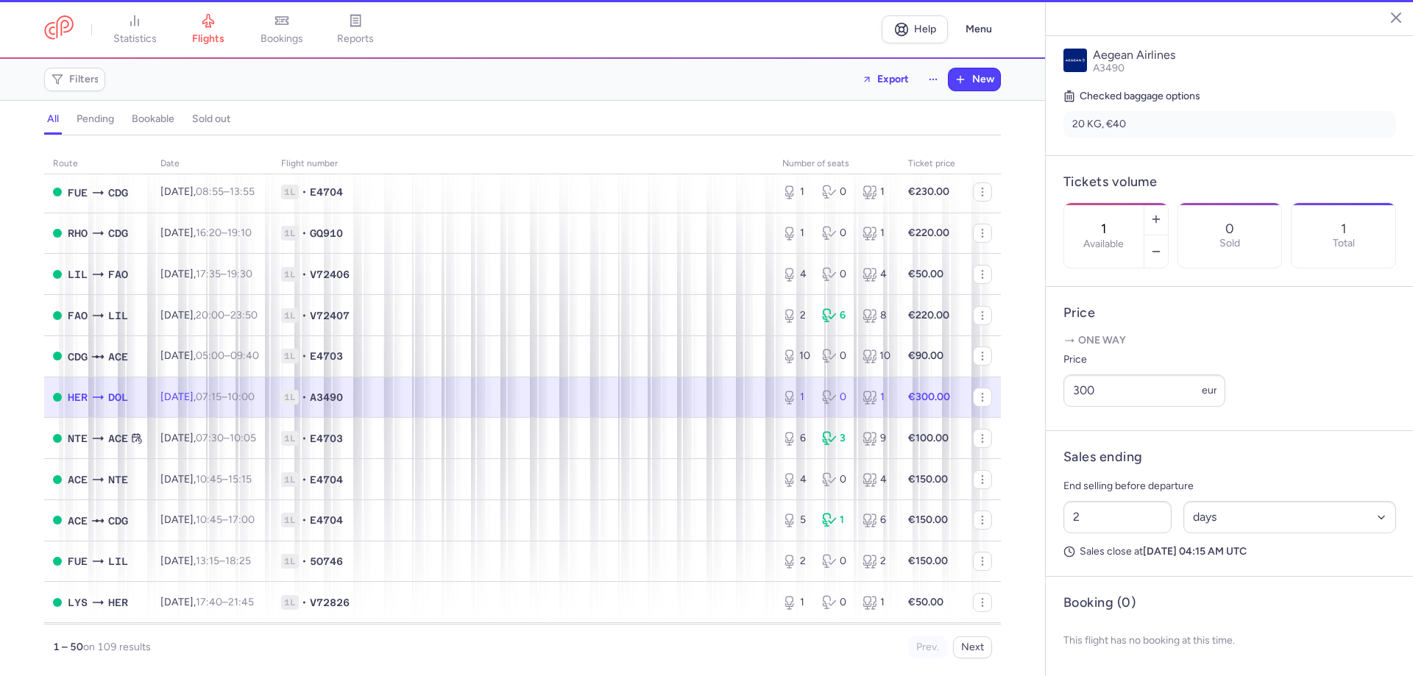
scroll to position [294, 0]
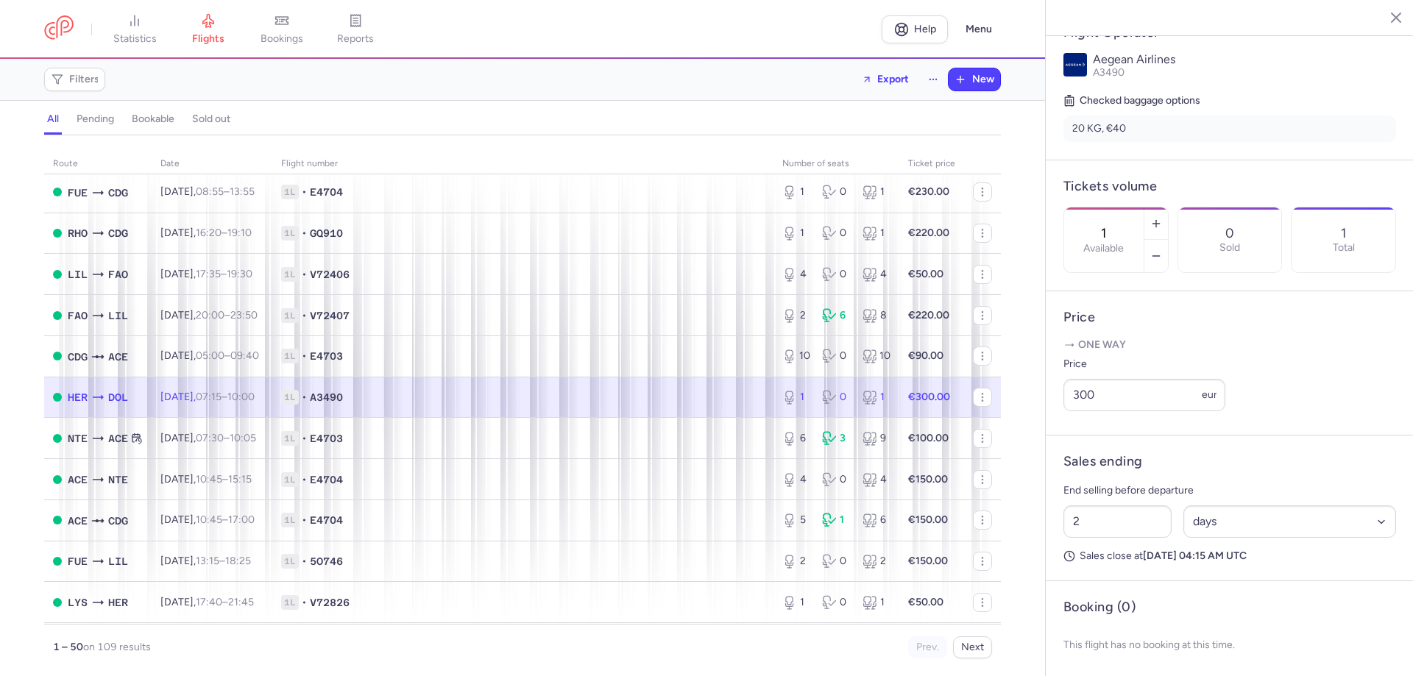
click at [885, 402] on div "1 0 1" at bounding box center [837, 397] width 120 height 26
drag, startPoint x: 1117, startPoint y: 430, endPoint x: 1068, endPoint y: 423, distance: 49.1
click at [1068, 411] on input "300" at bounding box center [1145, 395] width 162 height 32
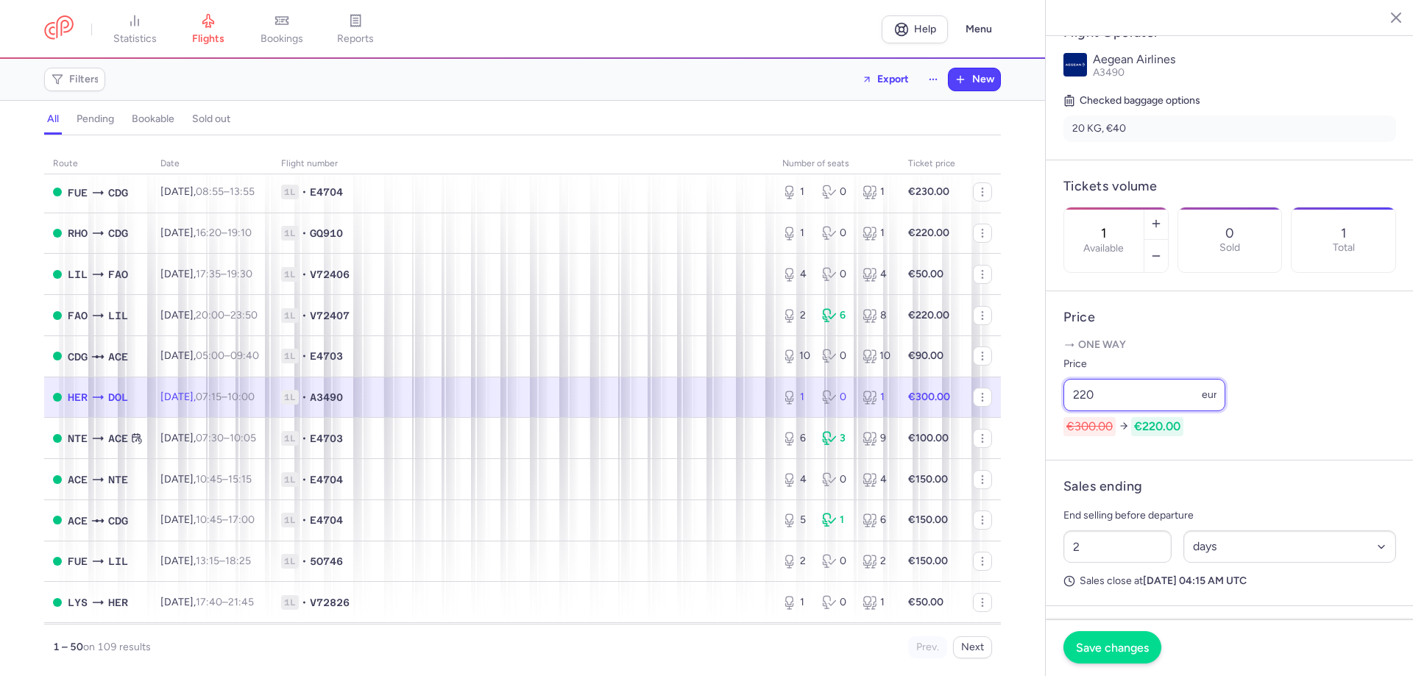
type input "220"
click at [1121, 643] on span "Save changes" at bounding box center [1112, 647] width 73 height 13
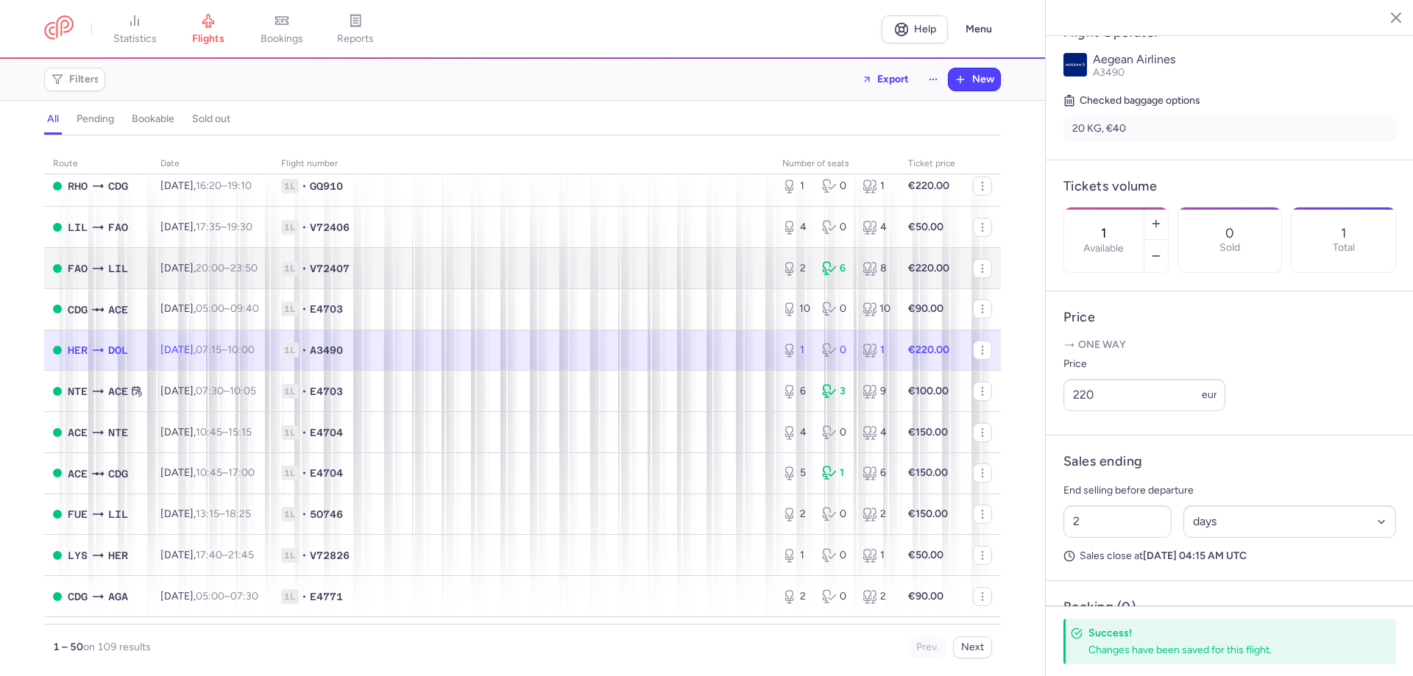
scroll to position [1332, 0]
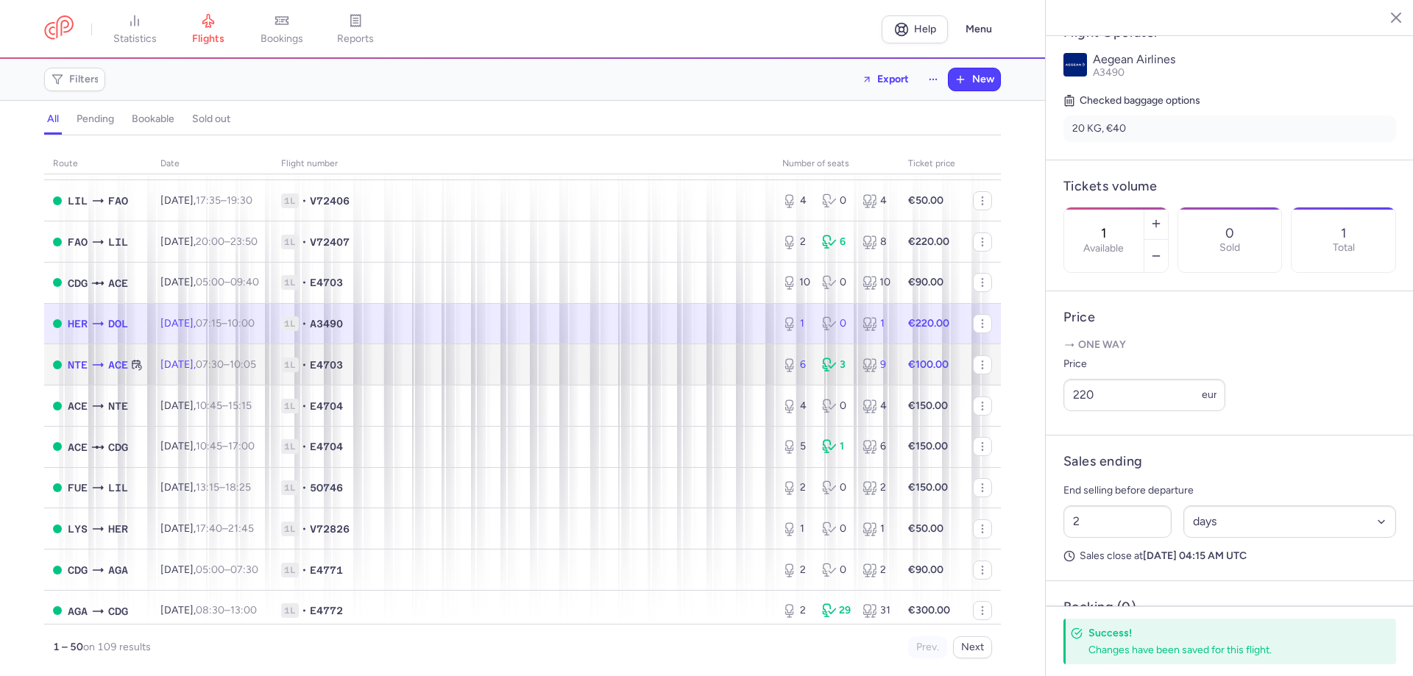
click at [900, 374] on td "€100.00" at bounding box center [932, 364] width 65 height 41
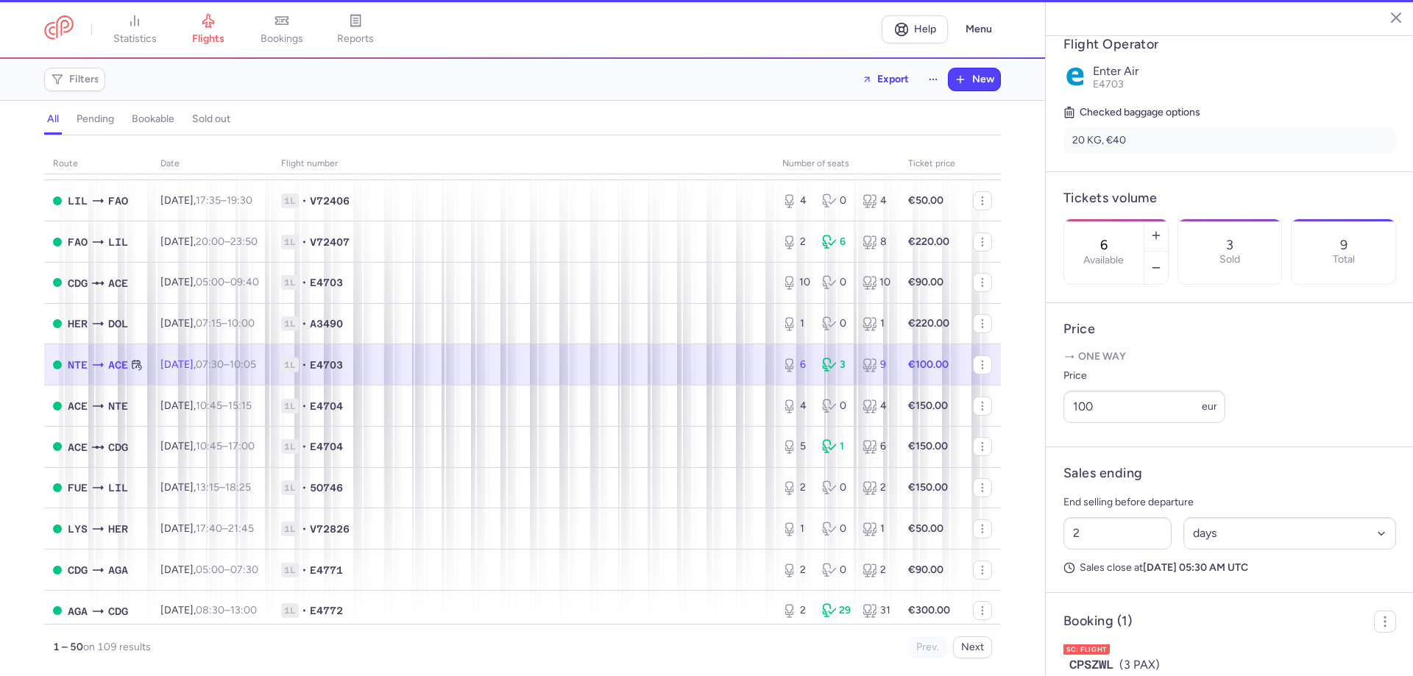
scroll to position [306, 0]
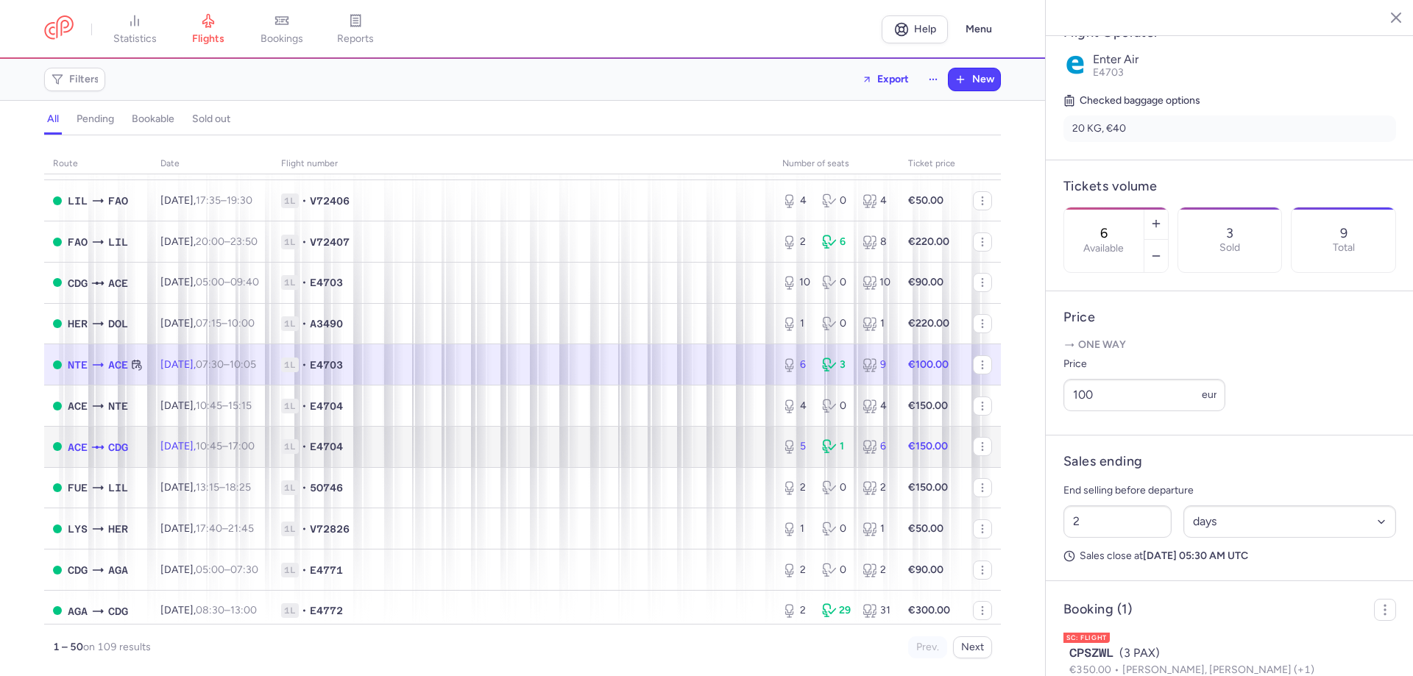
click at [774, 435] on td "5 1 6" at bounding box center [837, 446] width 126 height 41
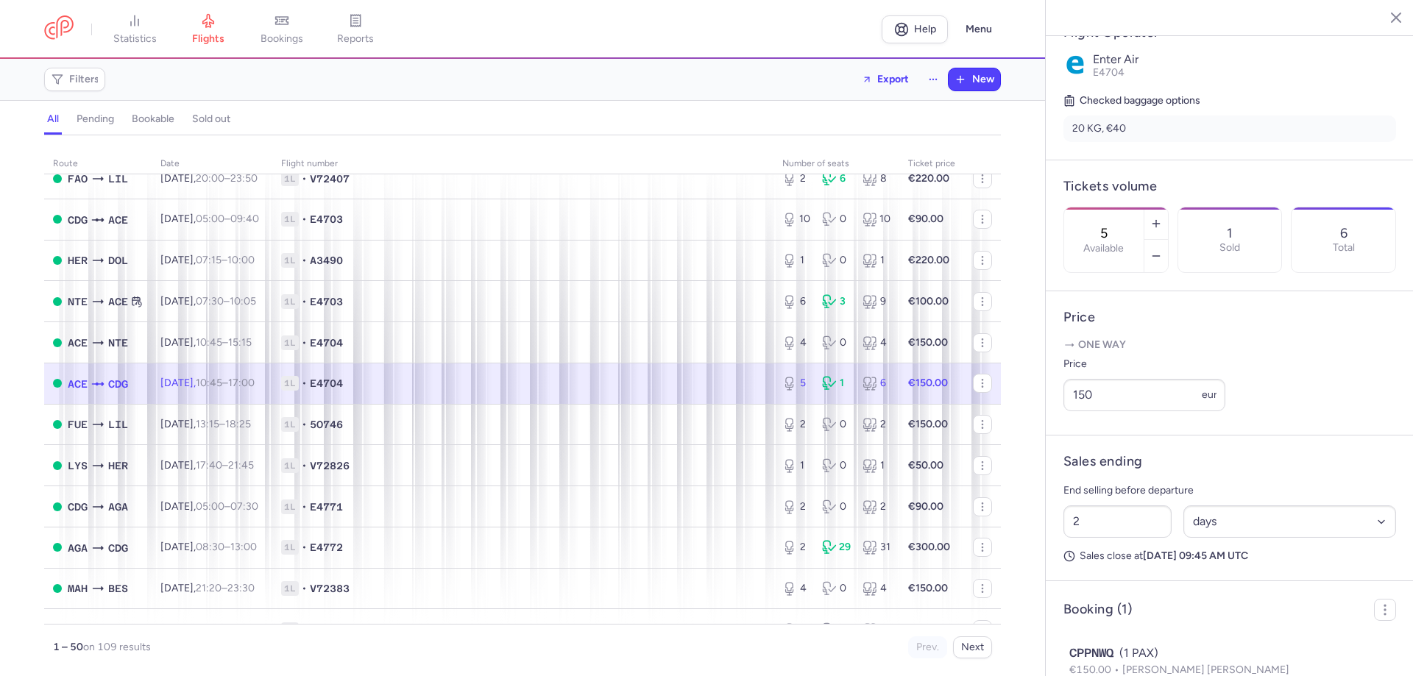
scroll to position [1479, 0]
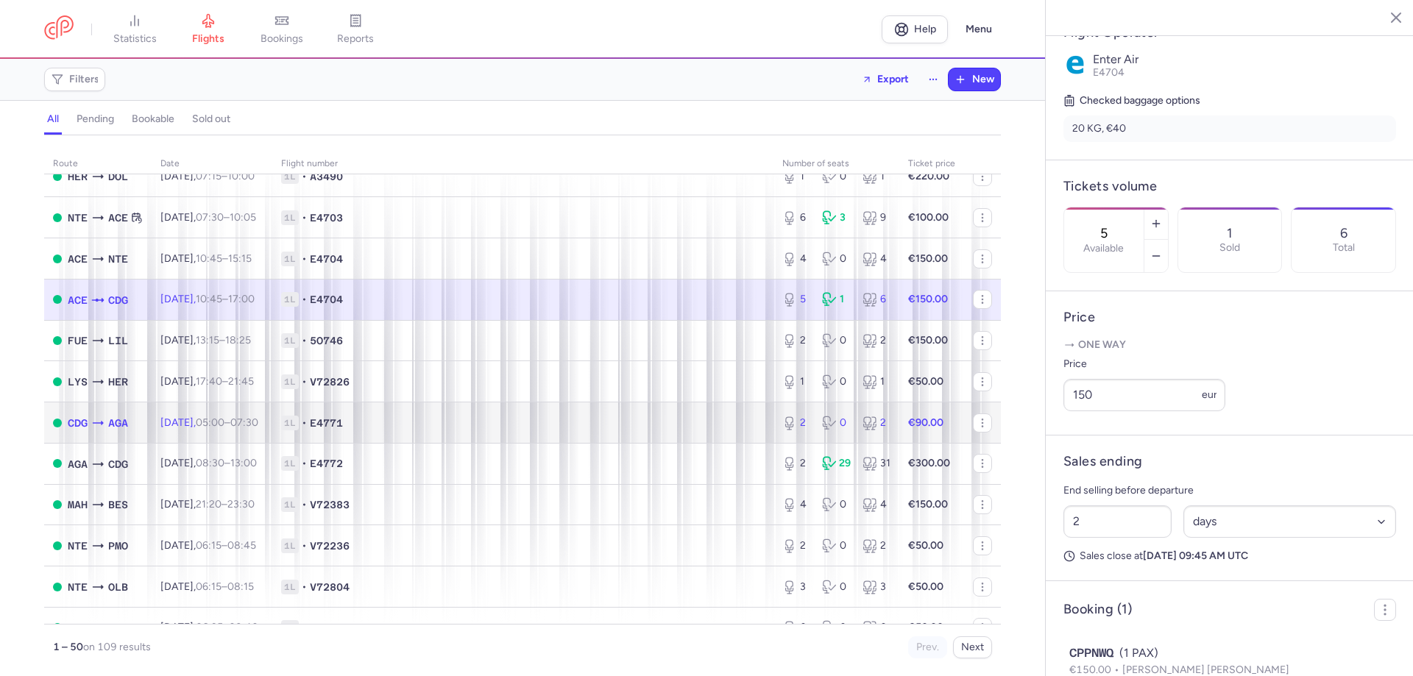
click at [817, 414] on div "2 0 2" at bounding box center [837, 423] width 120 height 26
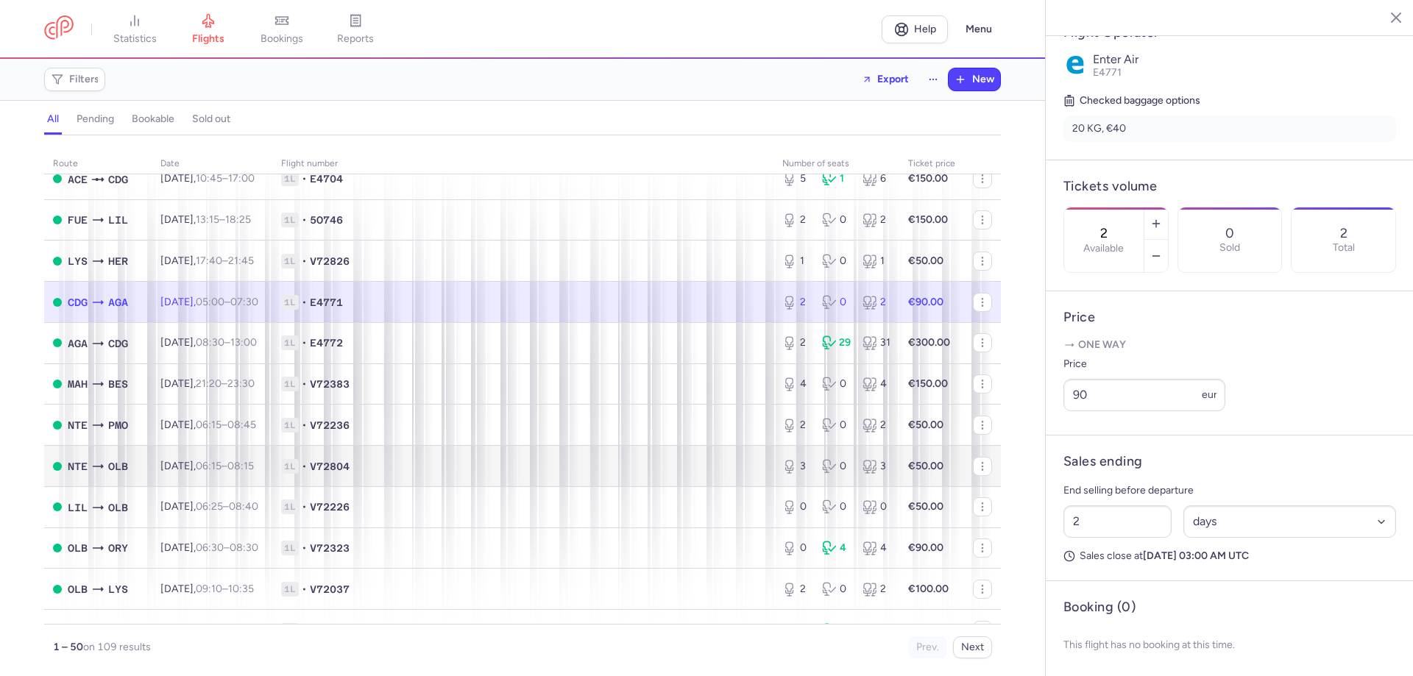
scroll to position [1626, 0]
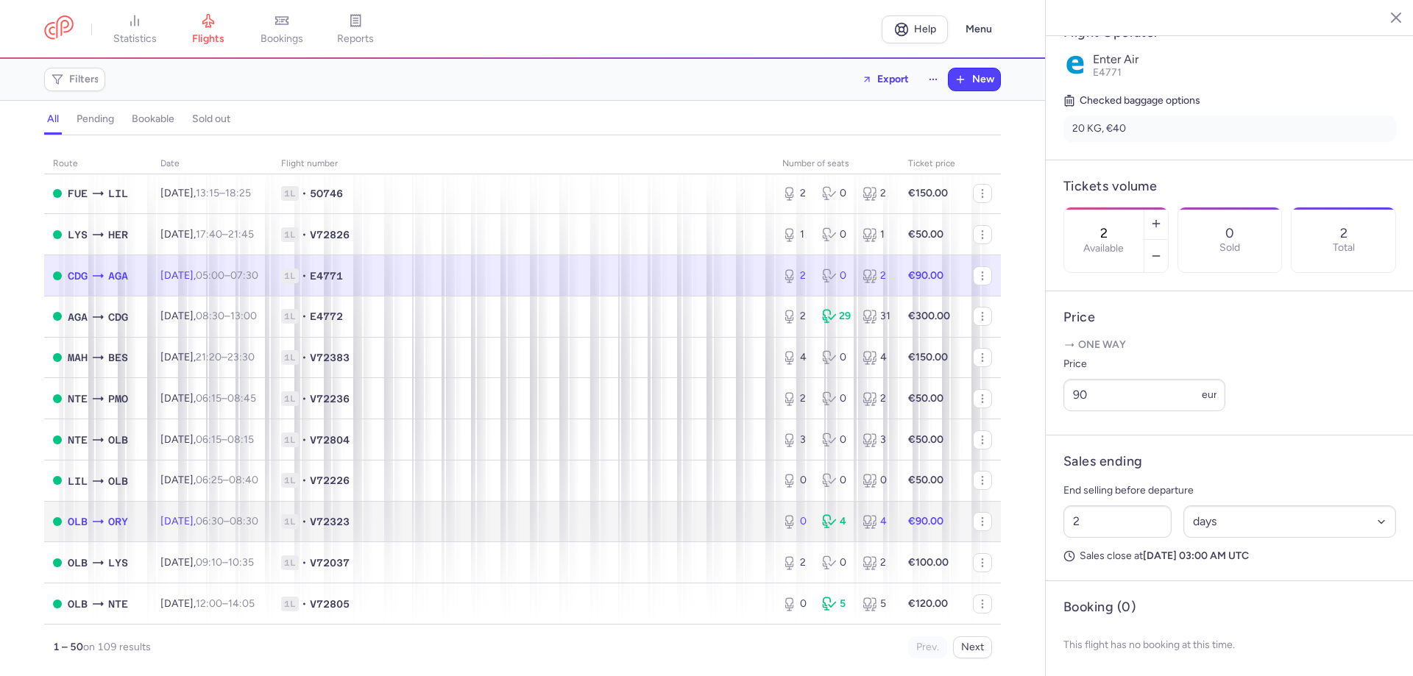
click at [782, 527] on icon at bounding box center [789, 522] width 15 height 15
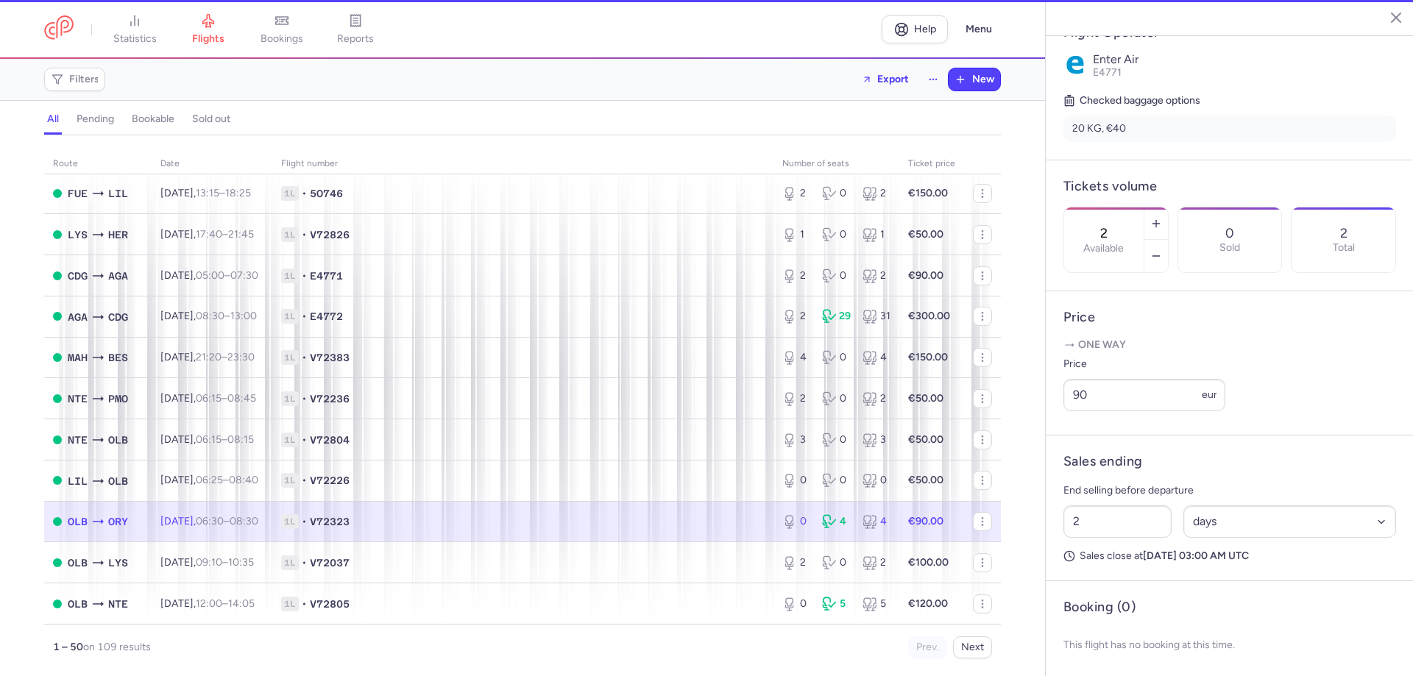
type input "0"
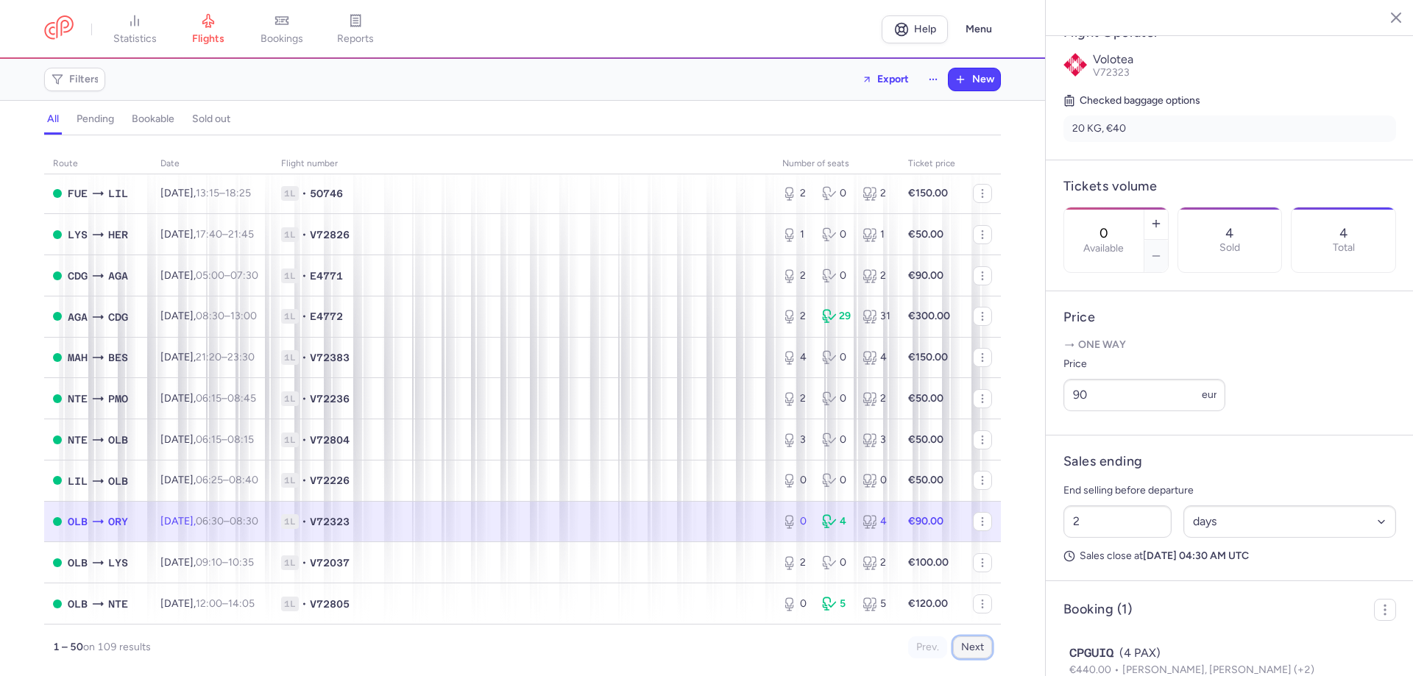
click at [963, 651] on button "Next" at bounding box center [972, 648] width 39 height 22
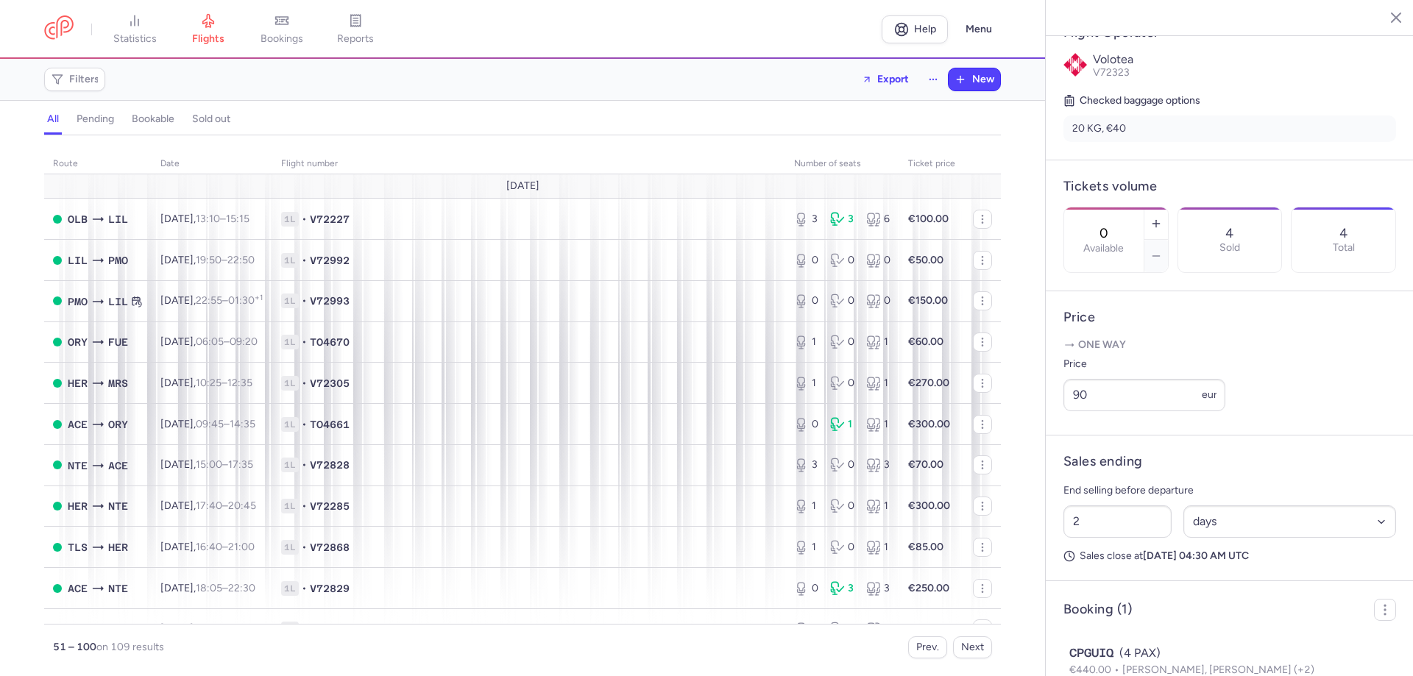
click at [952, 648] on div "Prev. Next" at bounding box center [758, 648] width 470 height 22
click at [933, 646] on button "Prev." at bounding box center [927, 648] width 39 height 22
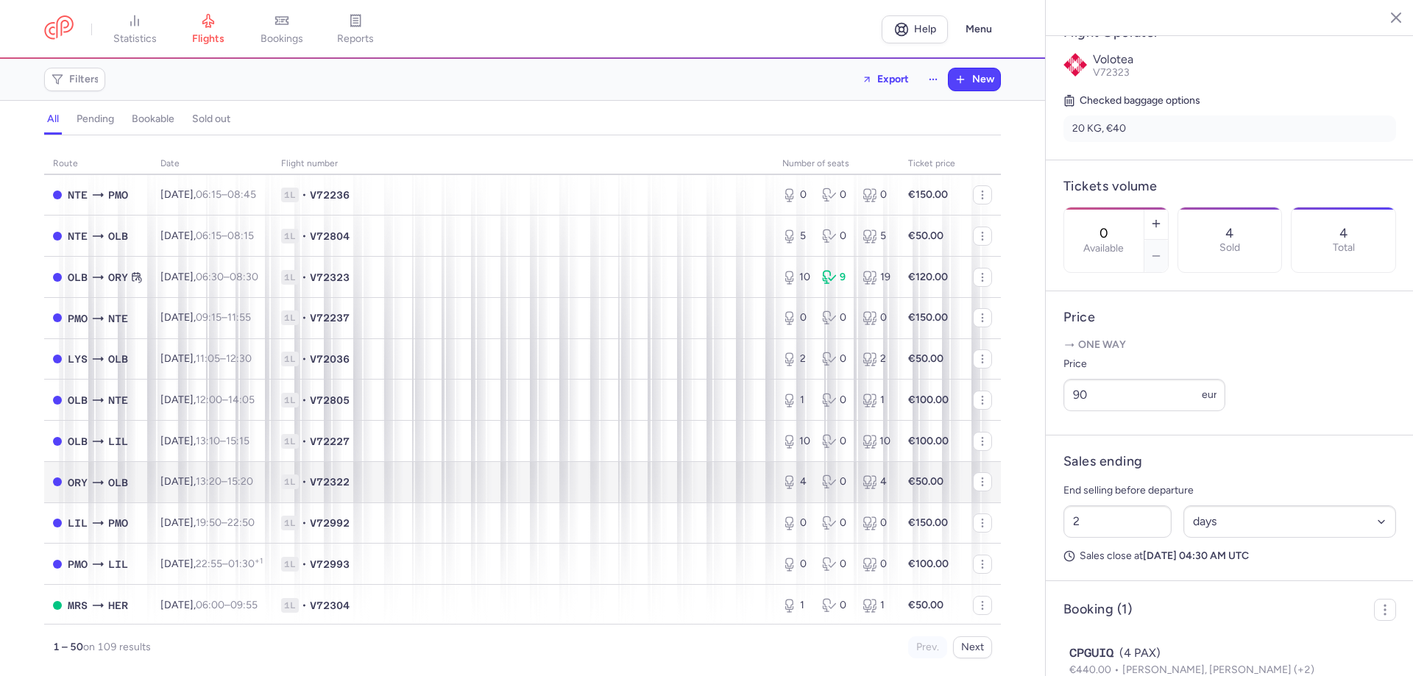
scroll to position [442, 0]
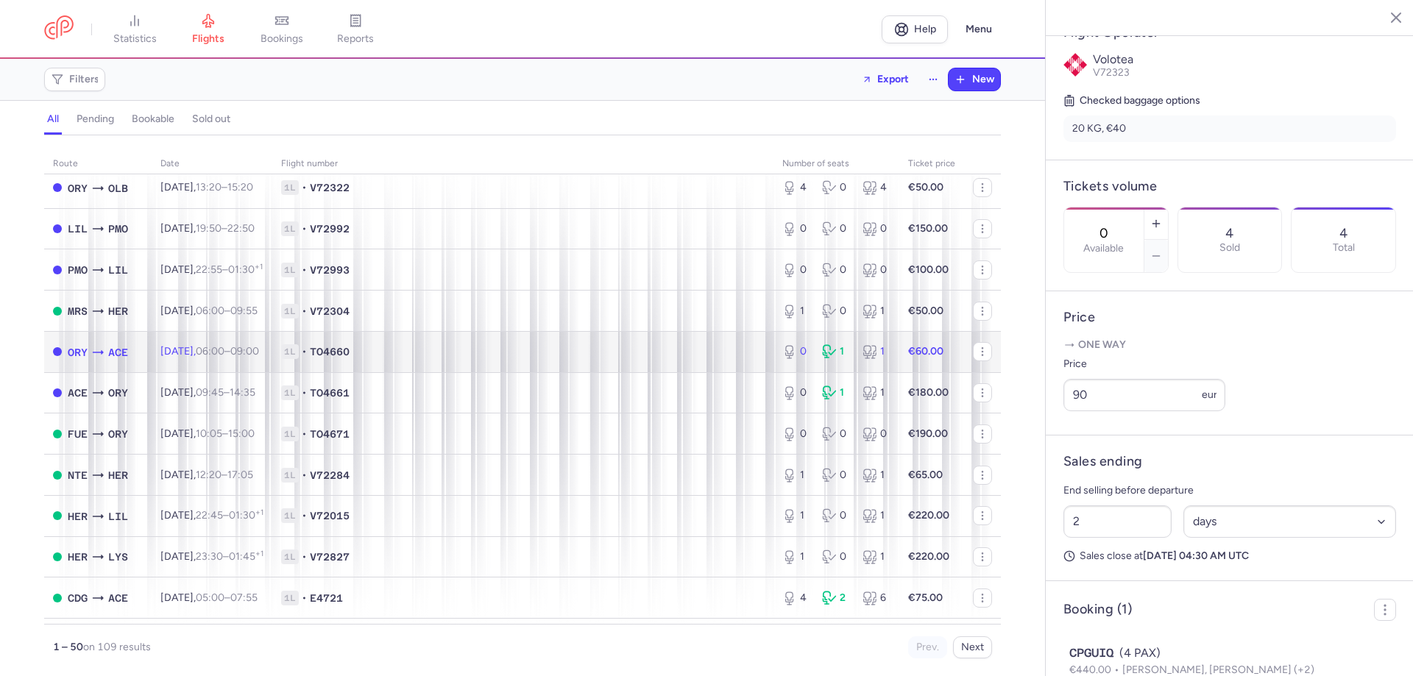
click at [127, 356] on span "ACE" at bounding box center [118, 352] width 20 height 16
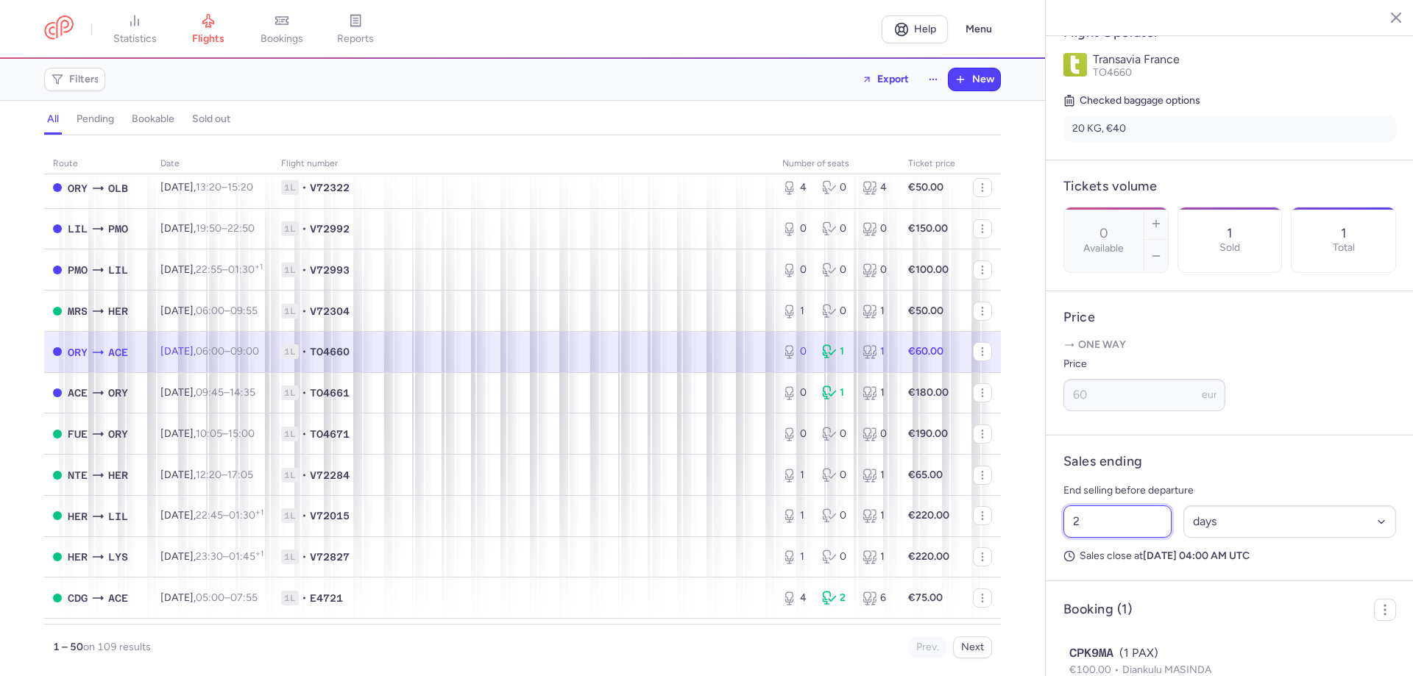
drag, startPoint x: 1090, startPoint y: 552, endPoint x: 1056, endPoint y: 544, distance: 34.8
click at [1067, 538] on input "2" at bounding box center [1118, 522] width 108 height 32
type input "1"
click at [1092, 641] on span "Save changes" at bounding box center [1112, 647] width 73 height 13
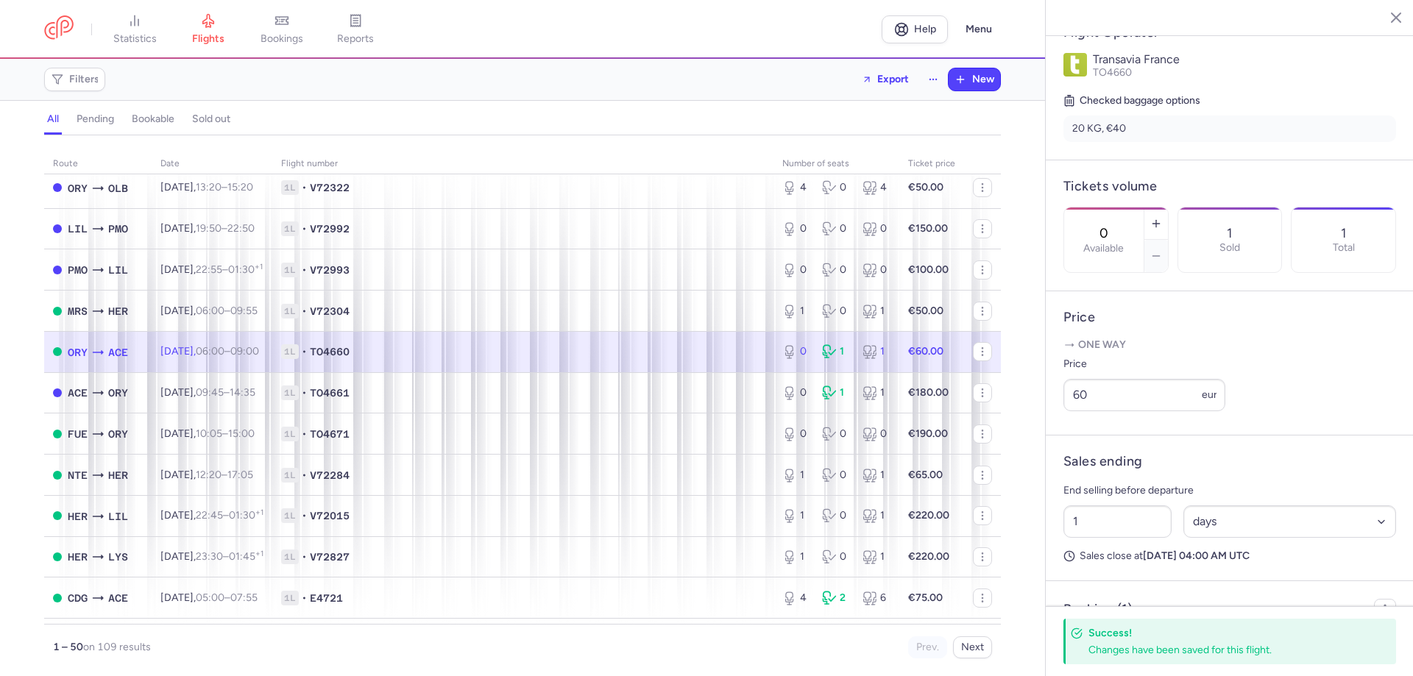
click at [873, 361] on div "0 1 1" at bounding box center [837, 352] width 120 height 26
drag, startPoint x: 1093, startPoint y: 551, endPoint x: 1052, endPoint y: 550, distance: 41.2
click at [1052, 550] on article "Sales ending End selling before departure 1 Select an option hours days Sales c…" at bounding box center [1230, 509] width 368 height 146
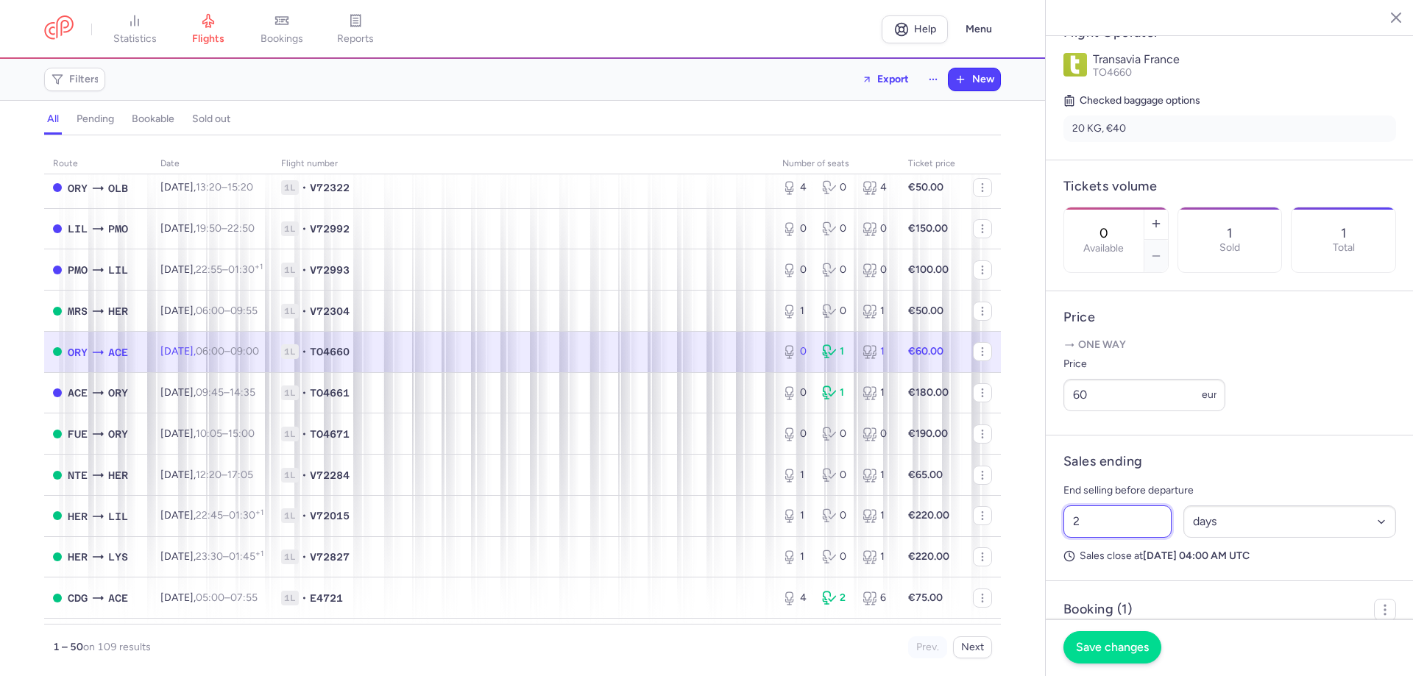
type input "2"
click at [1076, 649] on span "Save changes" at bounding box center [1112, 647] width 73 height 13
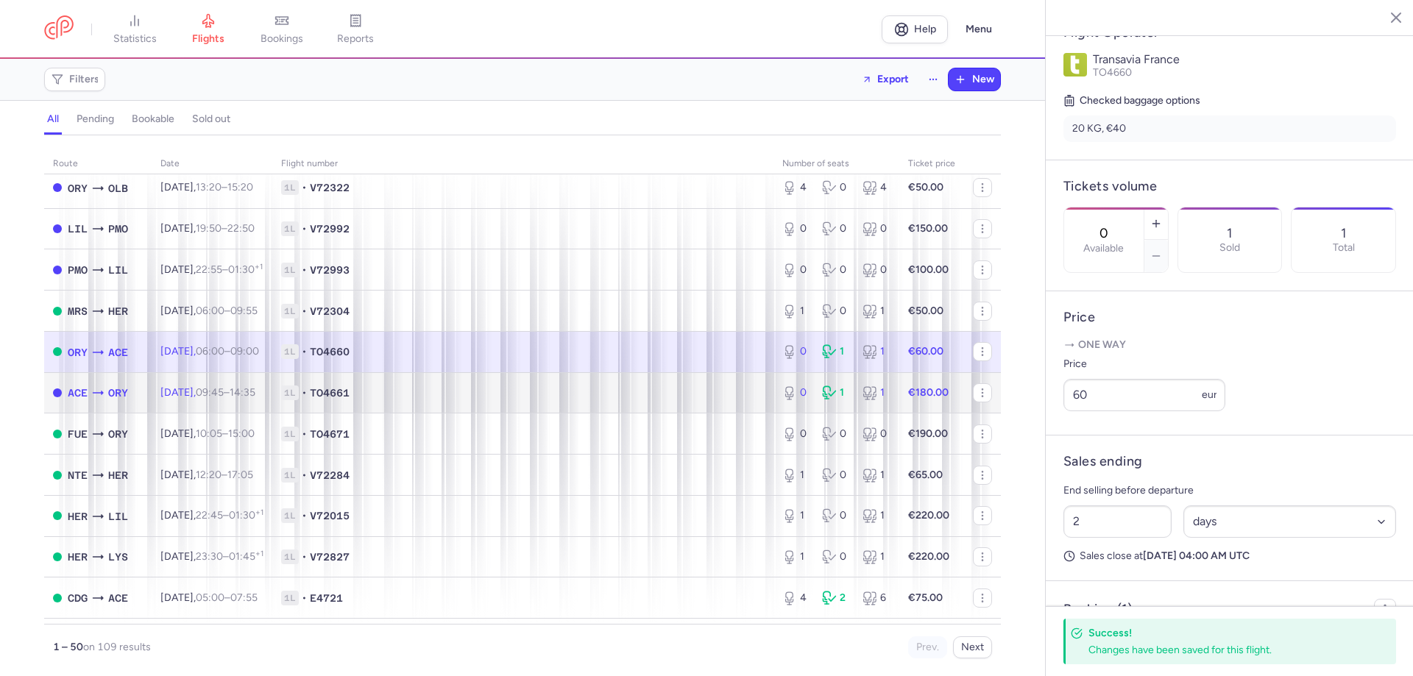
click at [272, 378] on td "[DATE] 09:45 – 14:35 +0" at bounding box center [212, 392] width 121 height 41
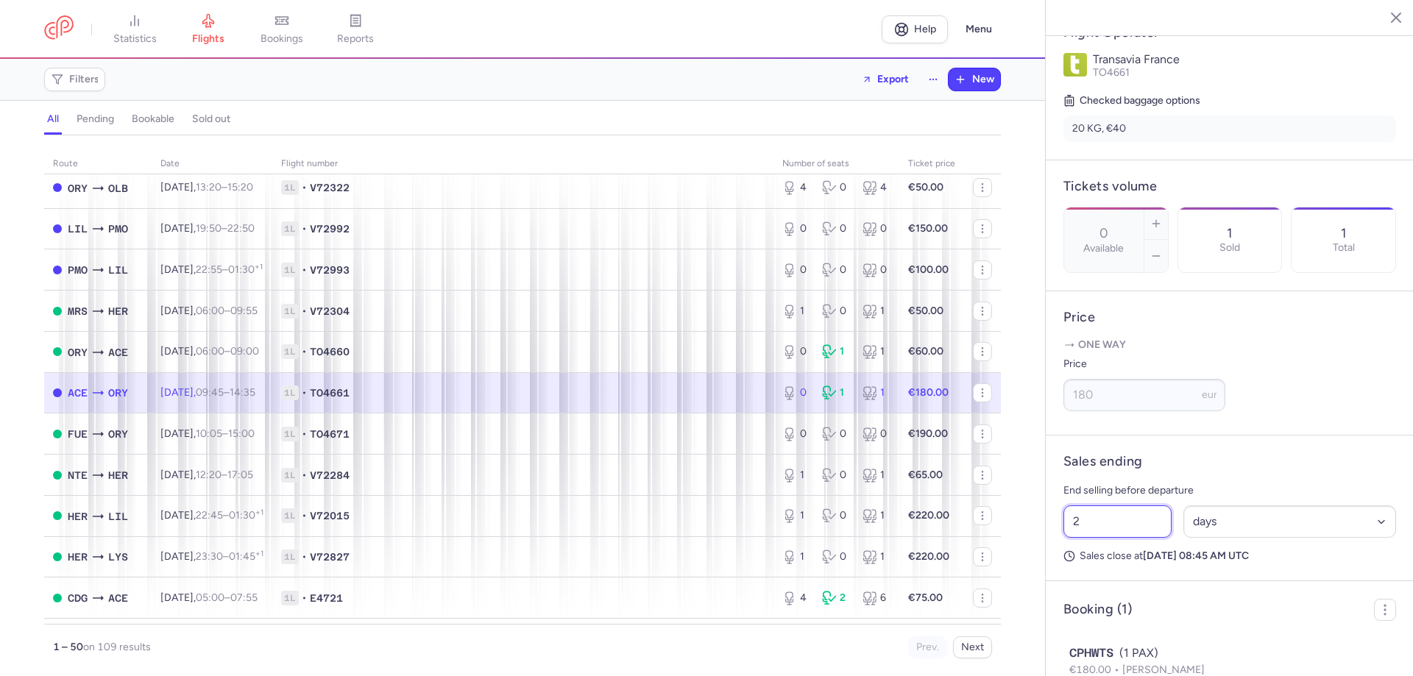
drag, startPoint x: 1094, startPoint y: 558, endPoint x: 1031, endPoint y: 558, distance: 63.3
click at [1031, 558] on div "statistics flights bookings reports Help Menu Filters Export New all pending bo…" at bounding box center [706, 338] width 1413 height 676
type input "1"
click at [1091, 646] on span "Save changes" at bounding box center [1112, 647] width 73 height 13
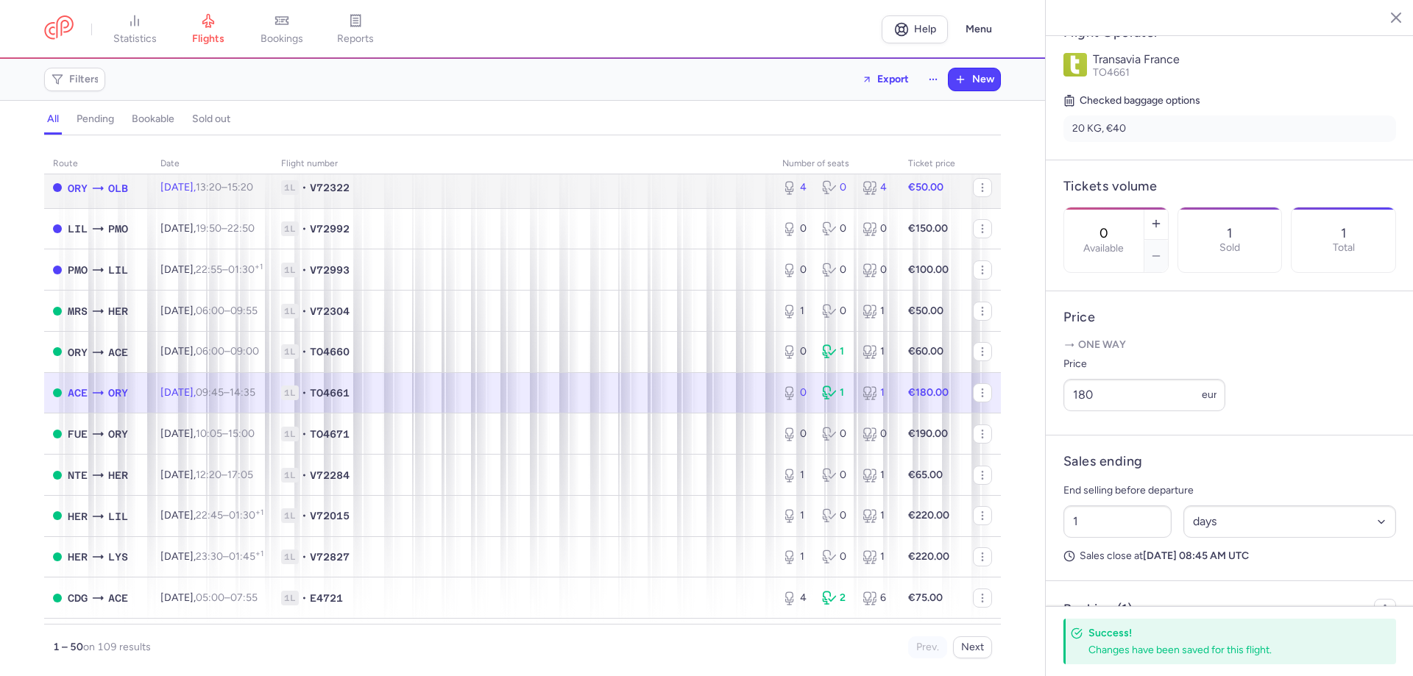
click at [543, 207] on td "1L • V72322" at bounding box center [522, 187] width 501 height 41
type input "4"
type input "2"
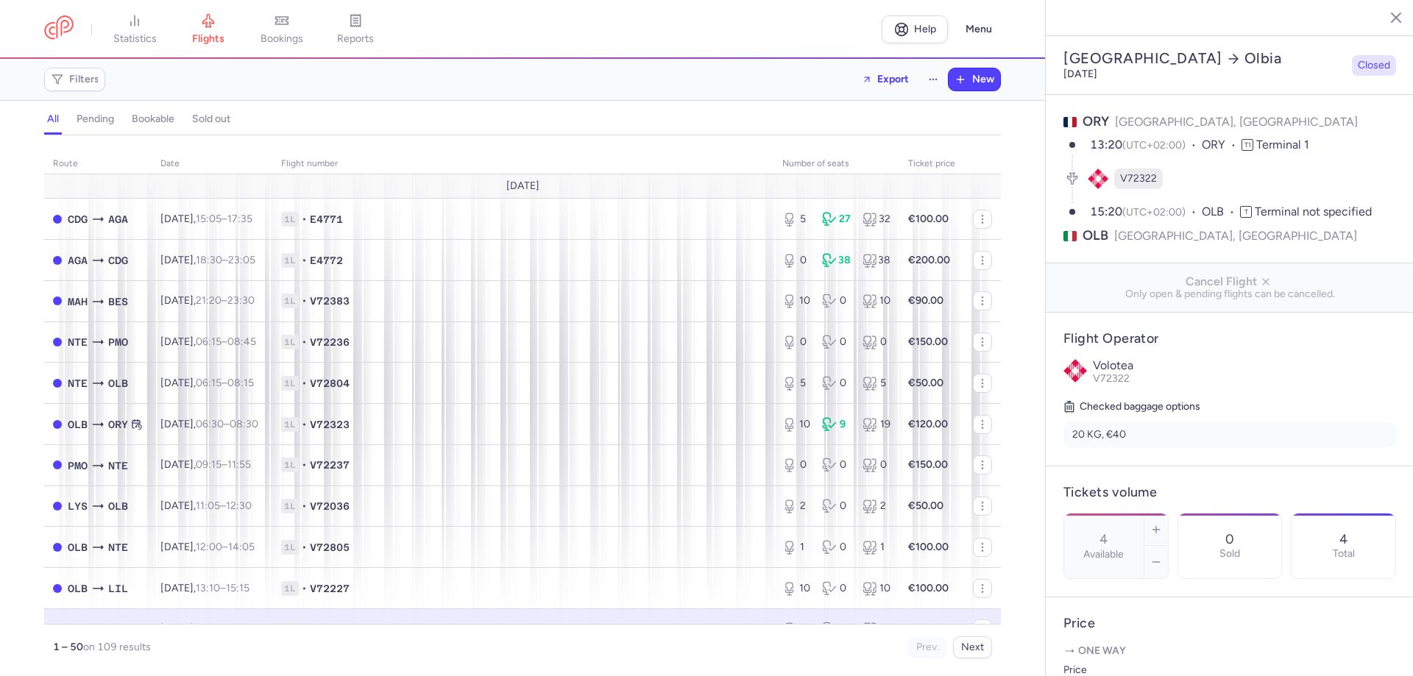
select select "days"
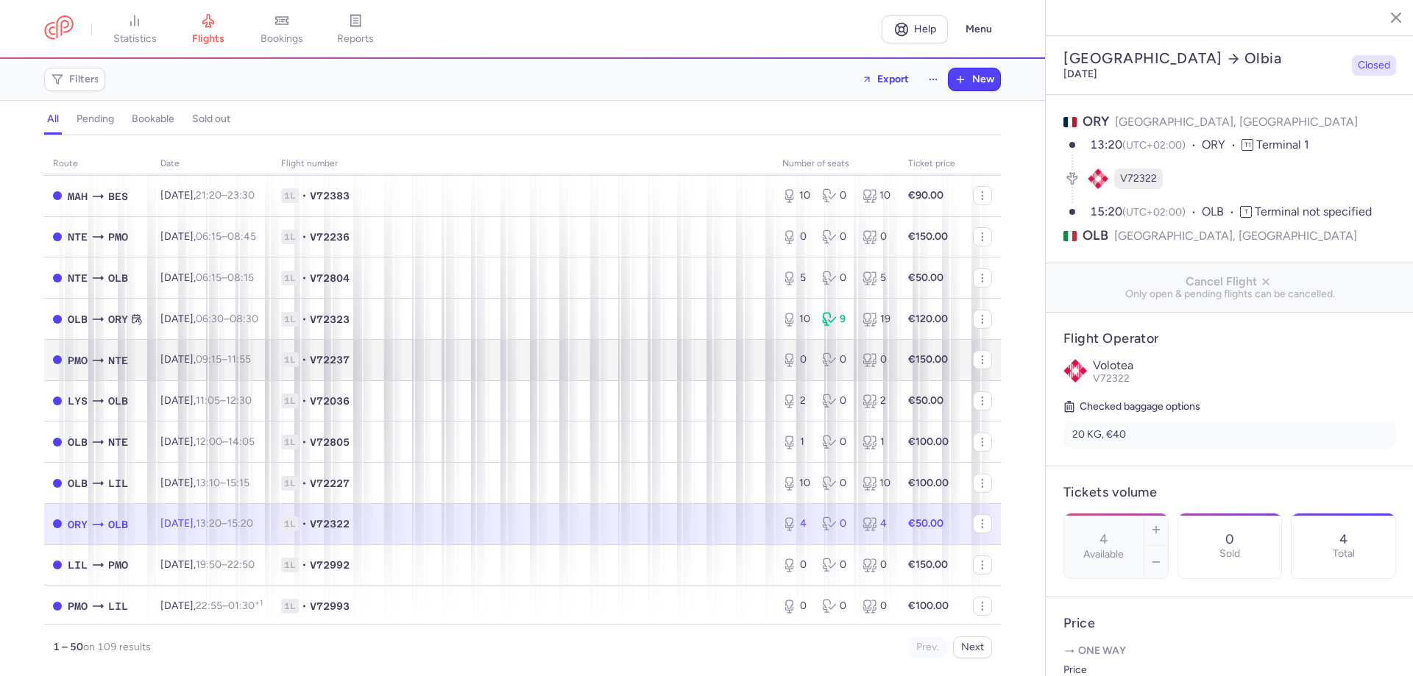
scroll to position [294, 0]
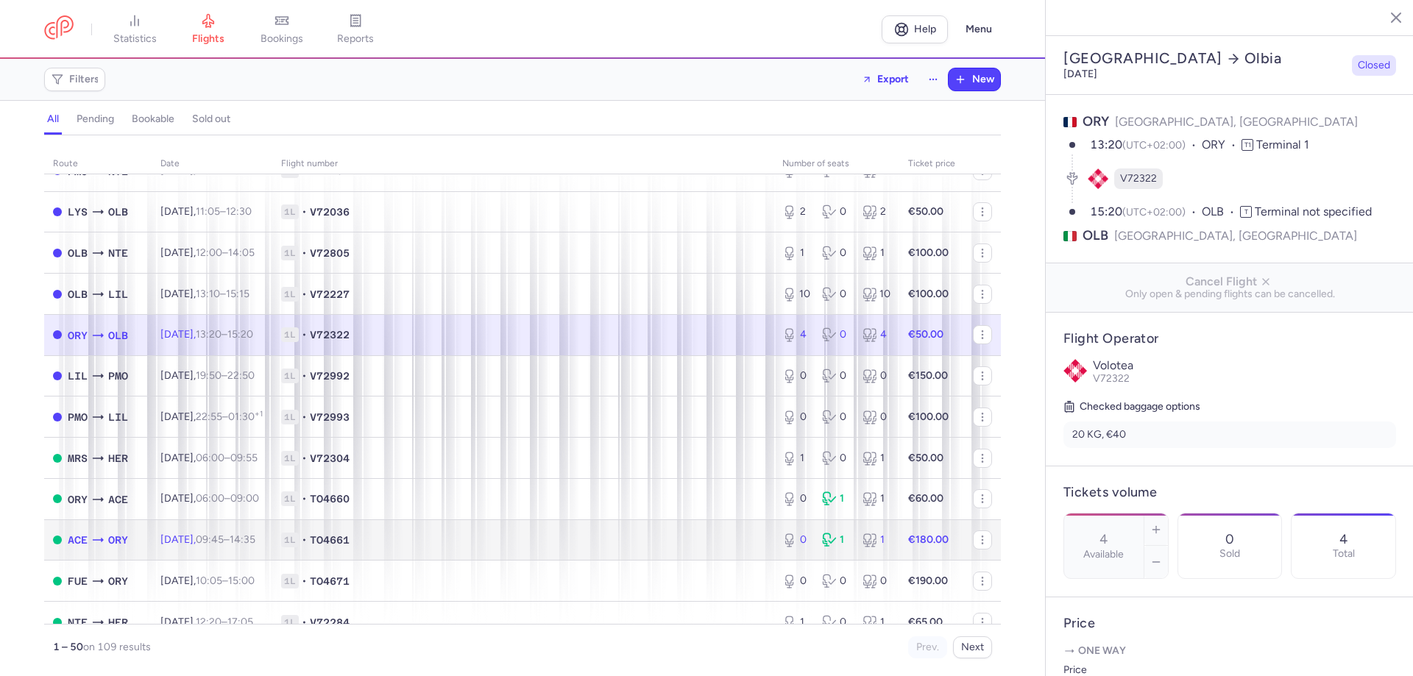
click at [423, 547] on span "1L • TO4661" at bounding box center [523, 540] width 484 height 15
type input "0"
type input "1"
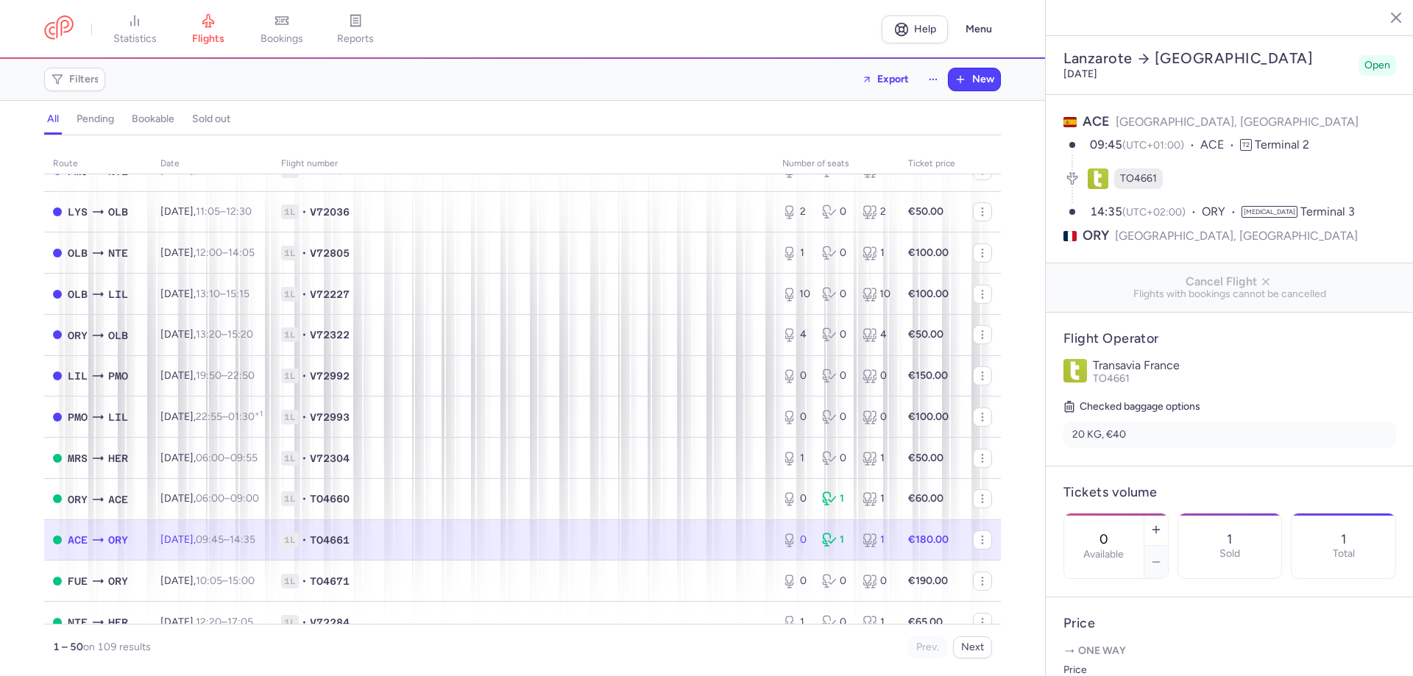
click at [964, 536] on td at bounding box center [982, 540] width 37 height 41
click at [900, 548] on td "€180.00" at bounding box center [932, 540] width 65 height 41
click at [443, 548] on td "1L • TO4661" at bounding box center [522, 540] width 501 height 41
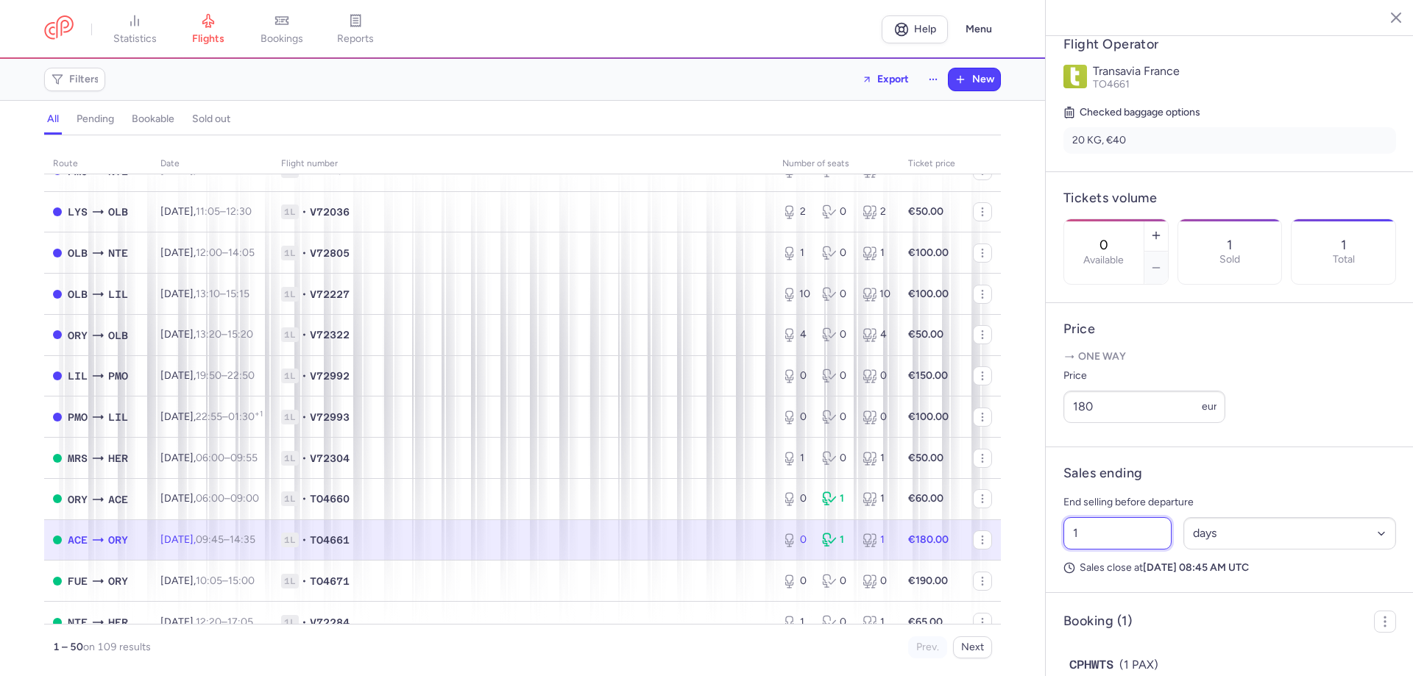
drag, startPoint x: 1094, startPoint y: 584, endPoint x: 1056, endPoint y: 577, distance: 38.3
click at [1056, 577] on article "Sales ending End selling before departure 1 Select an option hours days Sales c…" at bounding box center [1230, 521] width 368 height 146
type input "2"
click at [1096, 635] on button "Save changes" at bounding box center [1113, 648] width 98 height 32
